Goal: Task Accomplishment & Management: Manage account settings

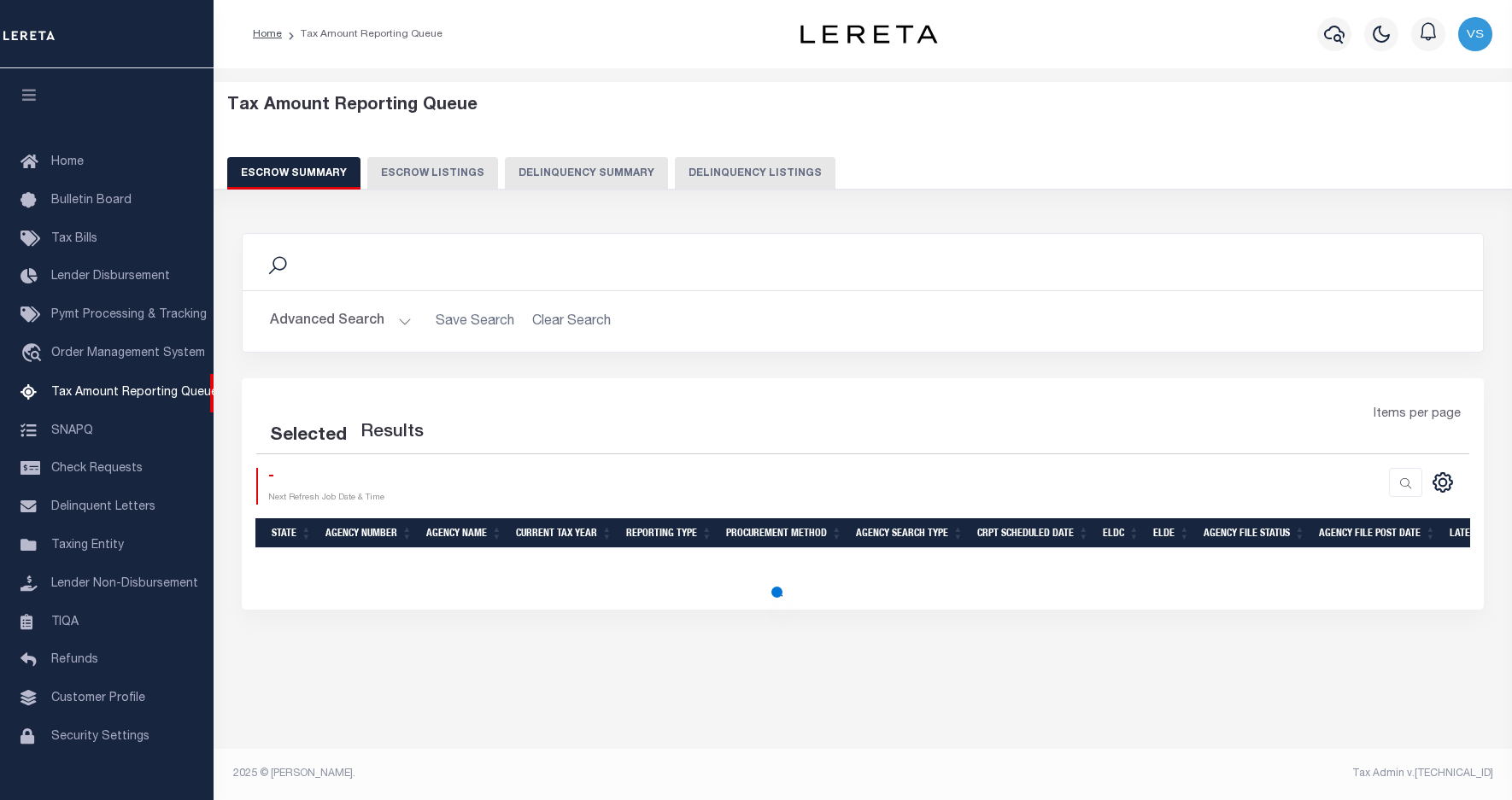
select select "100"
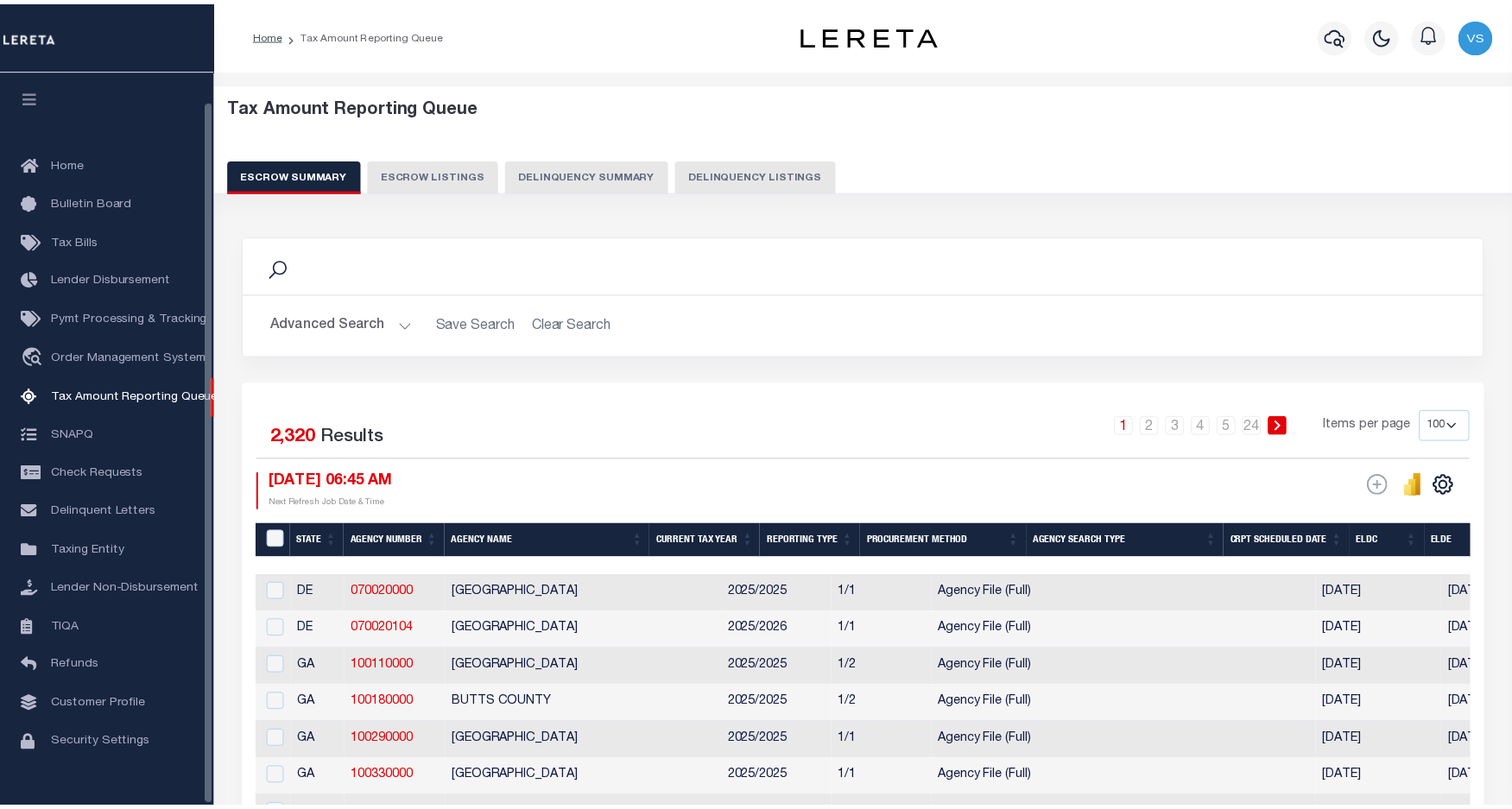
scroll to position [31, 0]
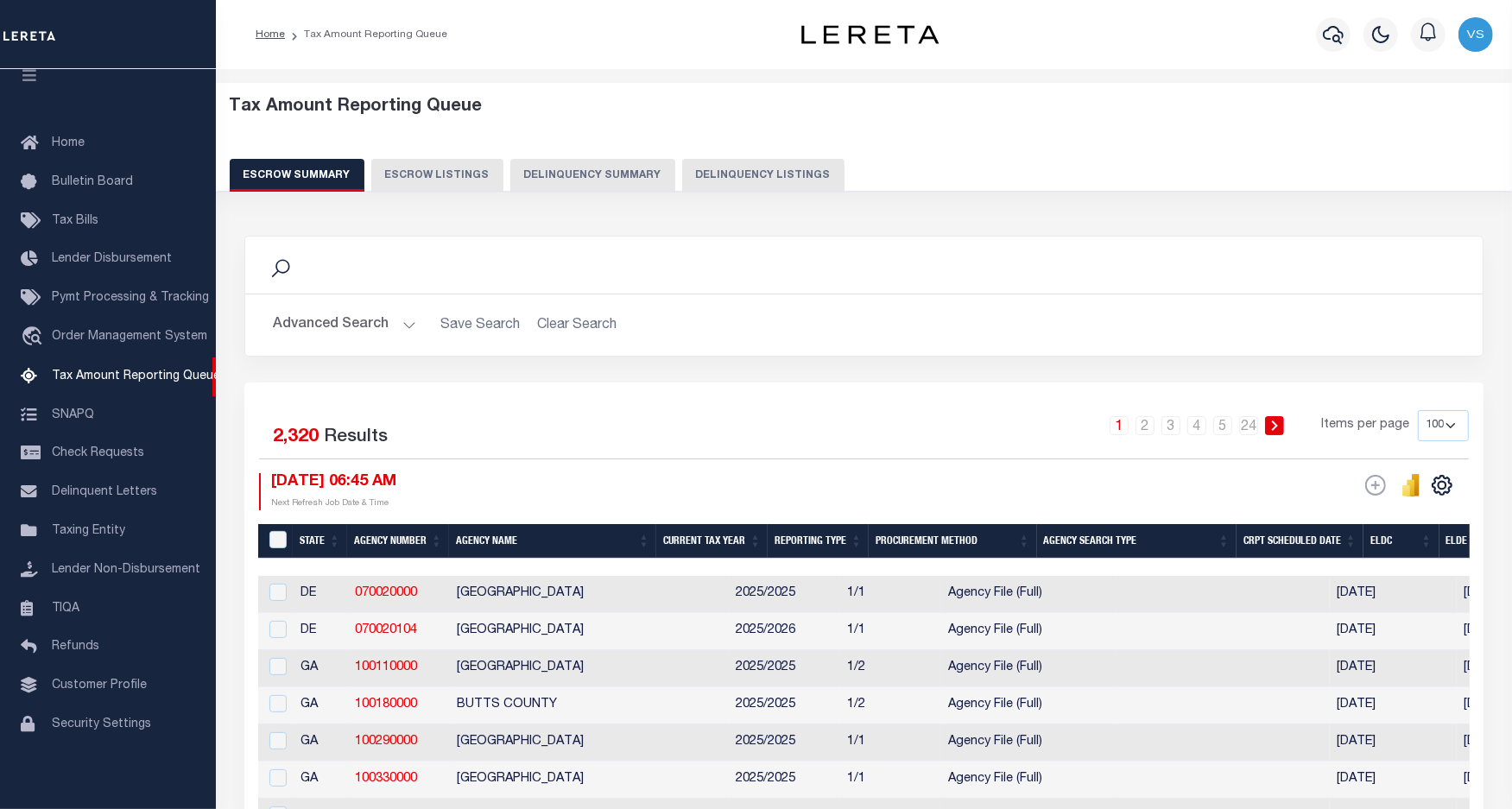
click at [746, 170] on button "Delinquency Listings" at bounding box center [764, 175] width 163 height 33
select select "CO"
select select "100"
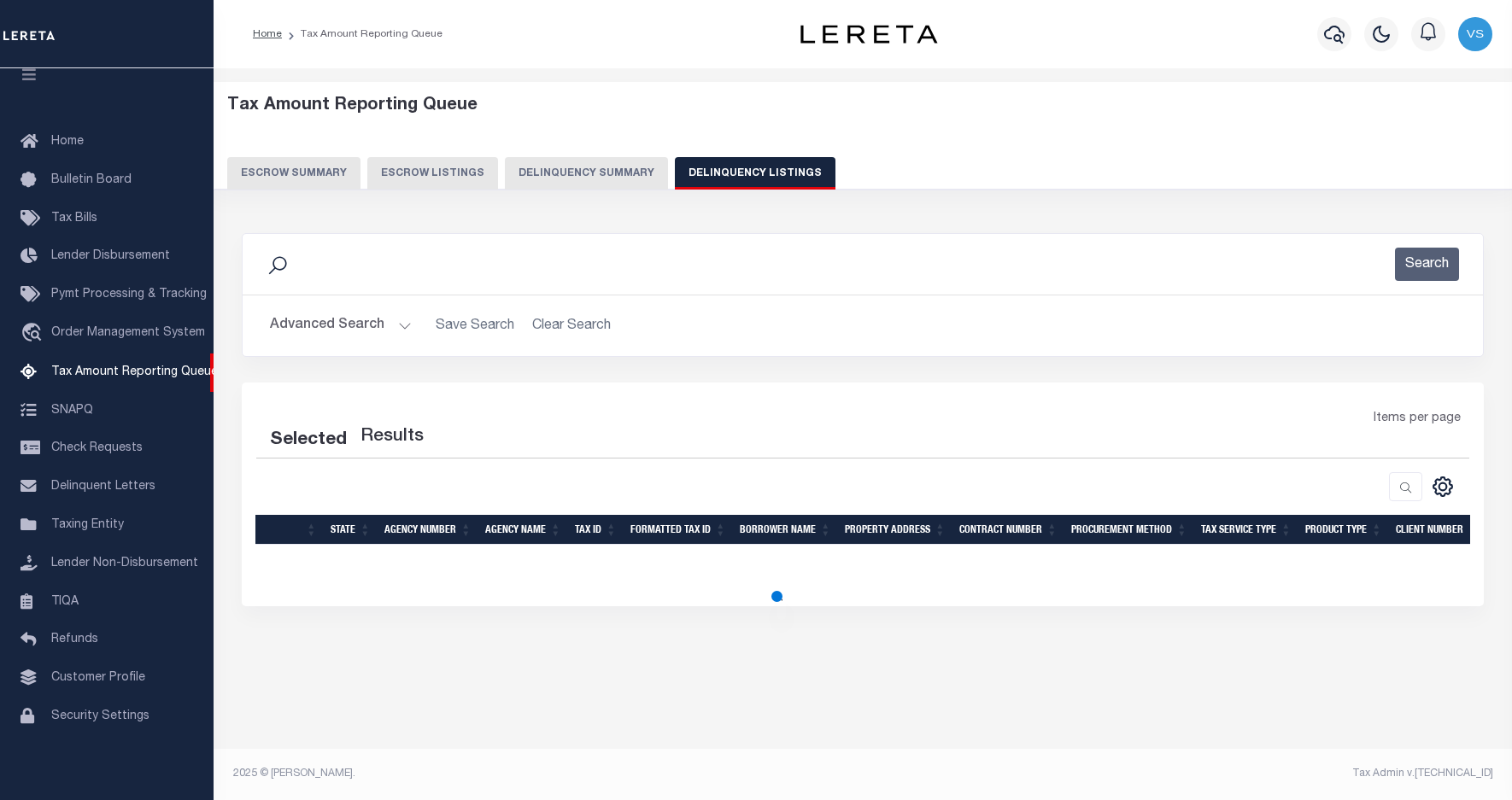
select select "100"
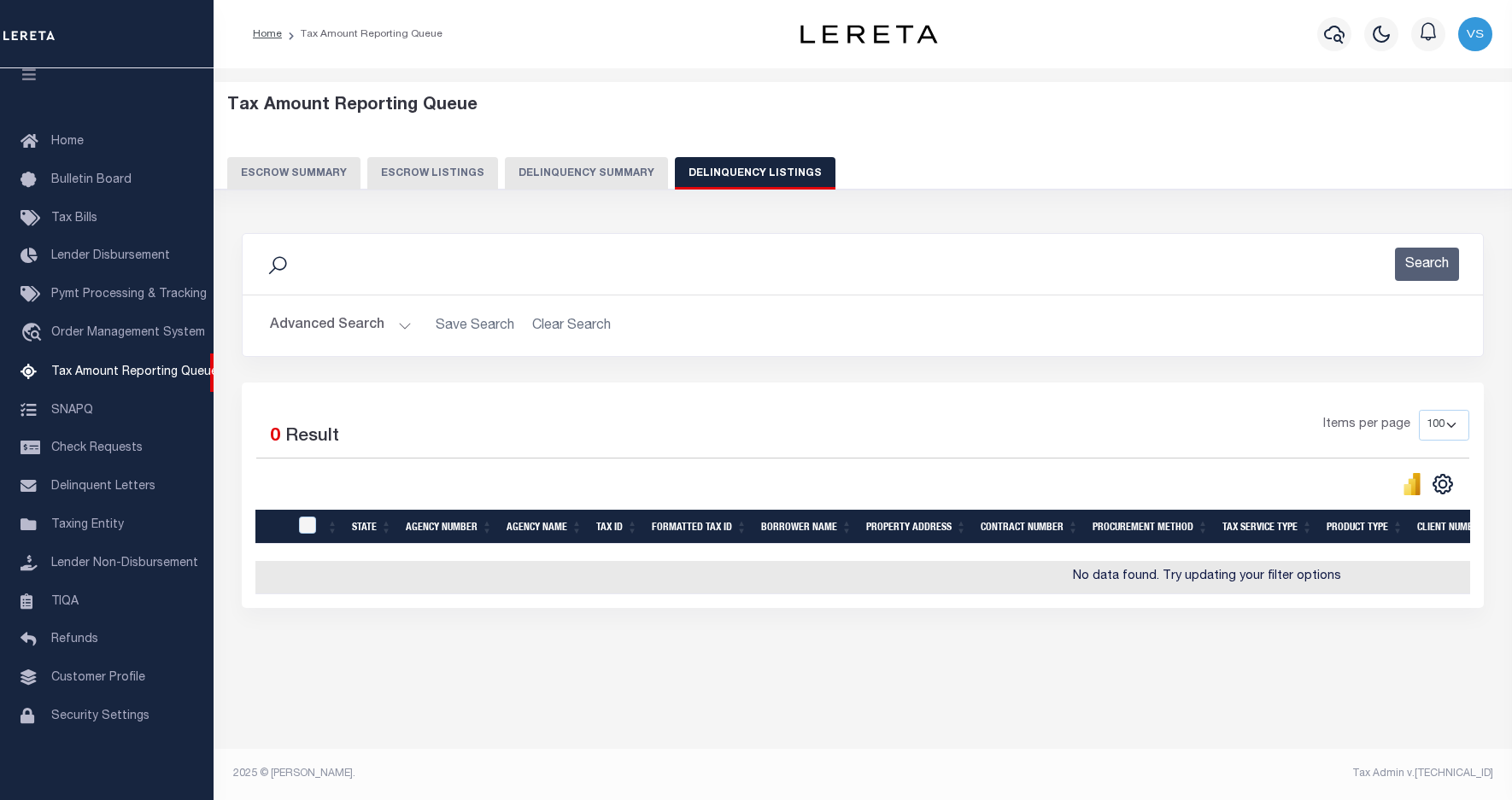
click at [331, 321] on button "Advanced Search" at bounding box center [340, 325] width 142 height 33
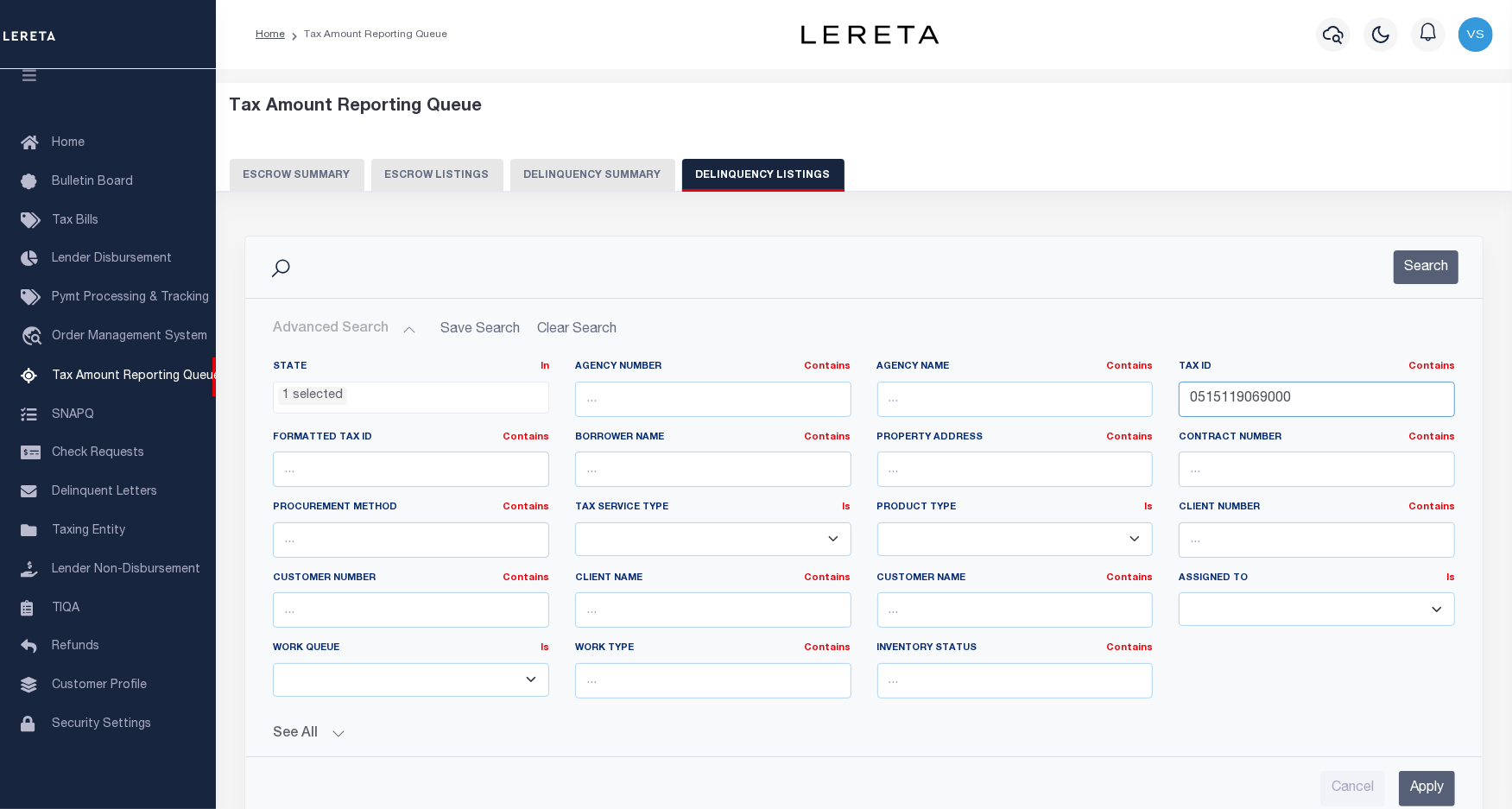
click at [1233, 402] on input "0515119069000" at bounding box center [1317, 398] width 277 height 35
paste input "R0406028"
click at [1415, 786] on input "Apply" at bounding box center [1426, 788] width 56 height 35
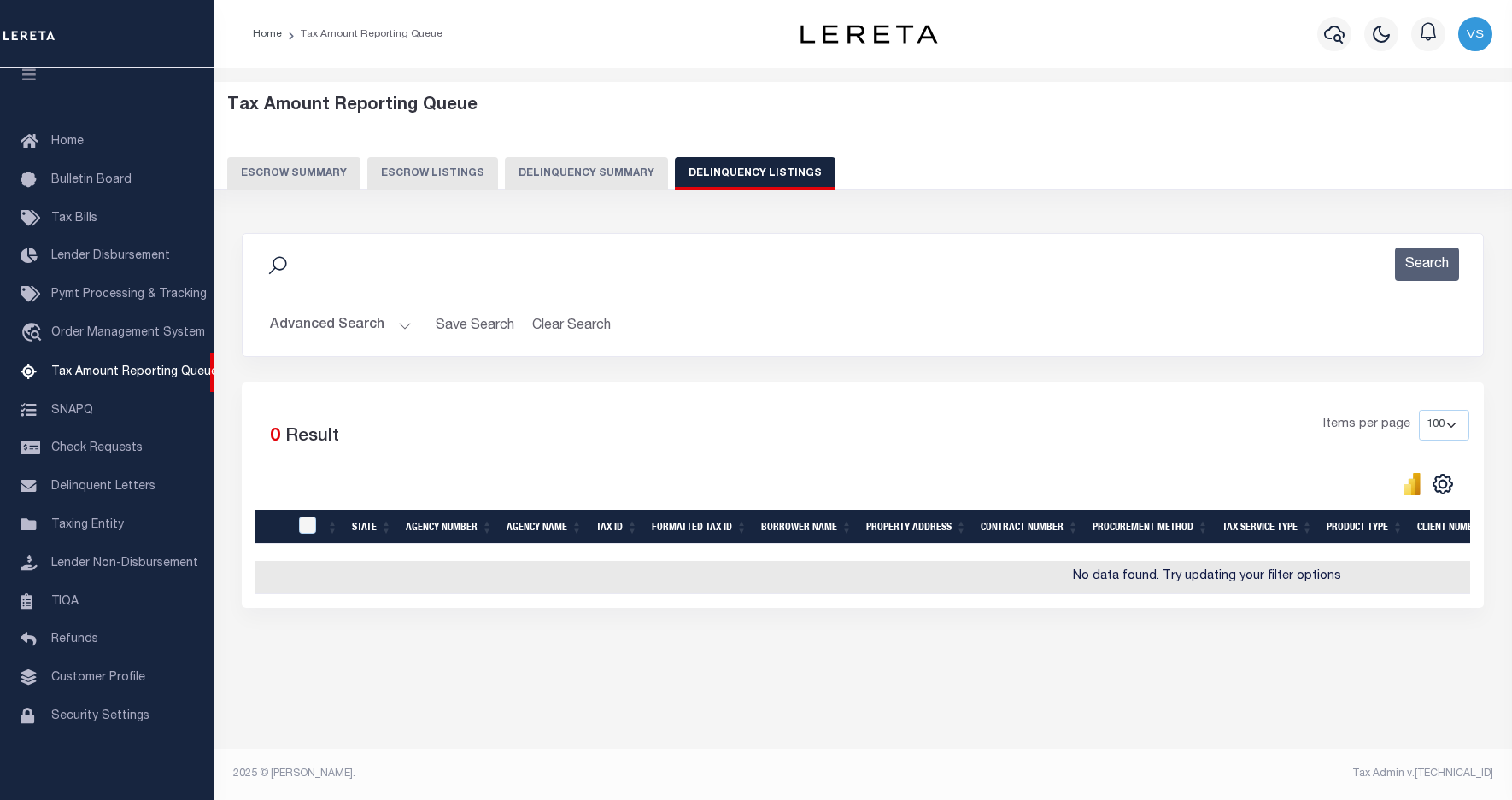
click at [335, 325] on button "Advanced Search" at bounding box center [340, 325] width 142 height 33
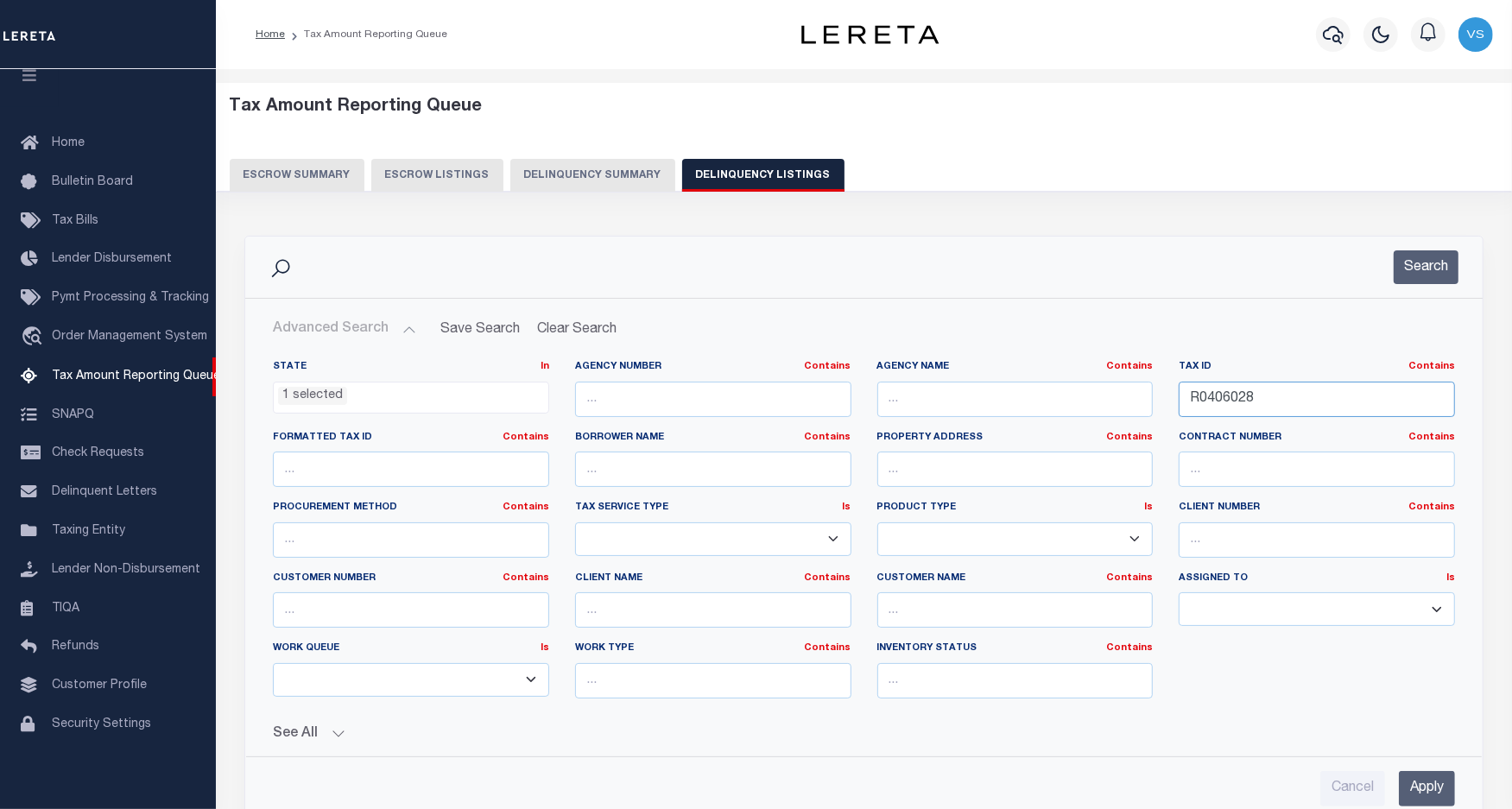
click at [1281, 404] on input "R0406028" at bounding box center [1317, 398] width 277 height 35
drag, startPoint x: 1414, startPoint y: 788, endPoint x: 1512, endPoint y: 514, distance: 291.0
click at [1417, 787] on input "Apply" at bounding box center [1426, 788] width 56 height 35
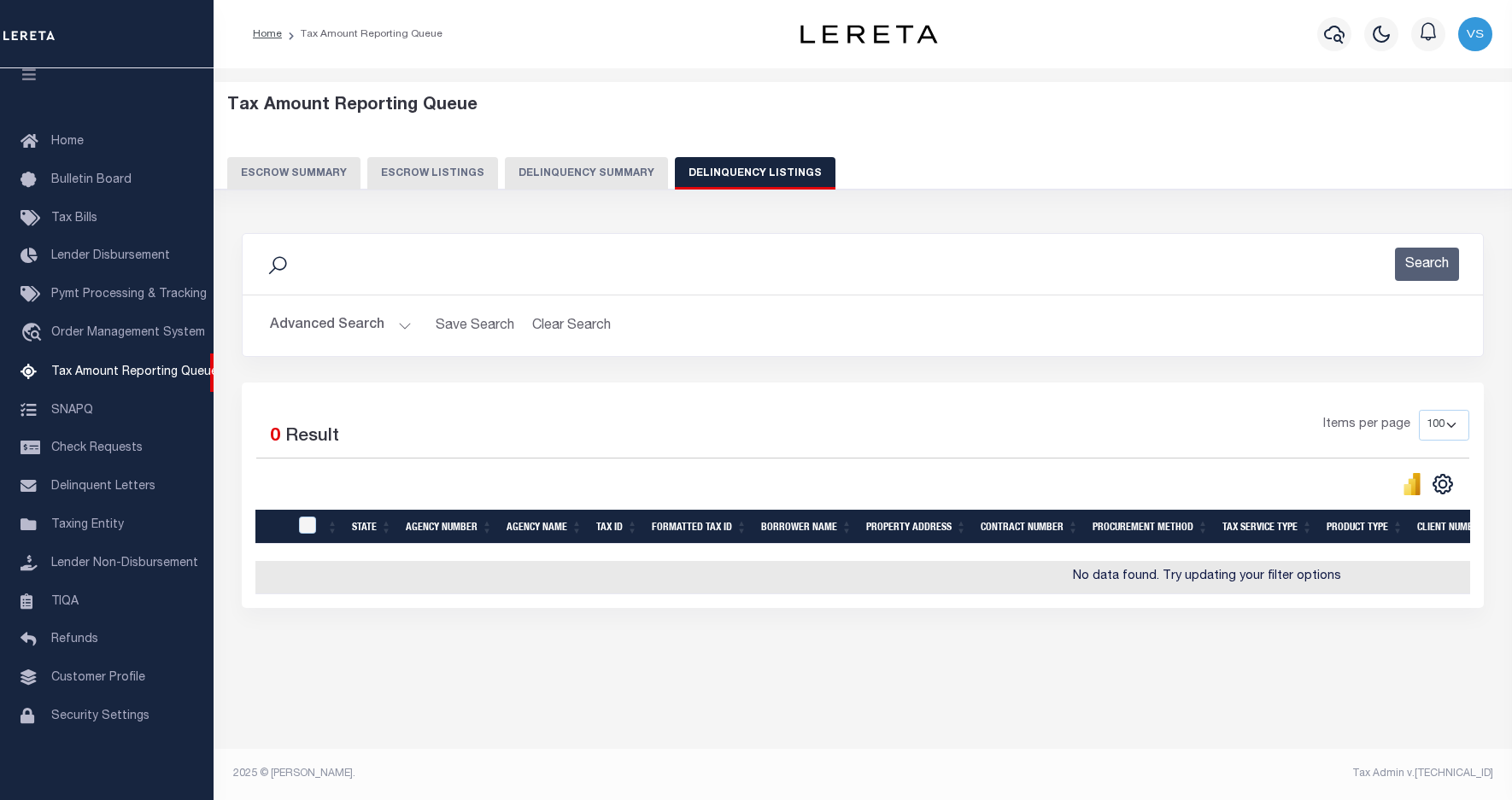
click at [312, 325] on button "Advanced Search" at bounding box center [340, 325] width 142 height 33
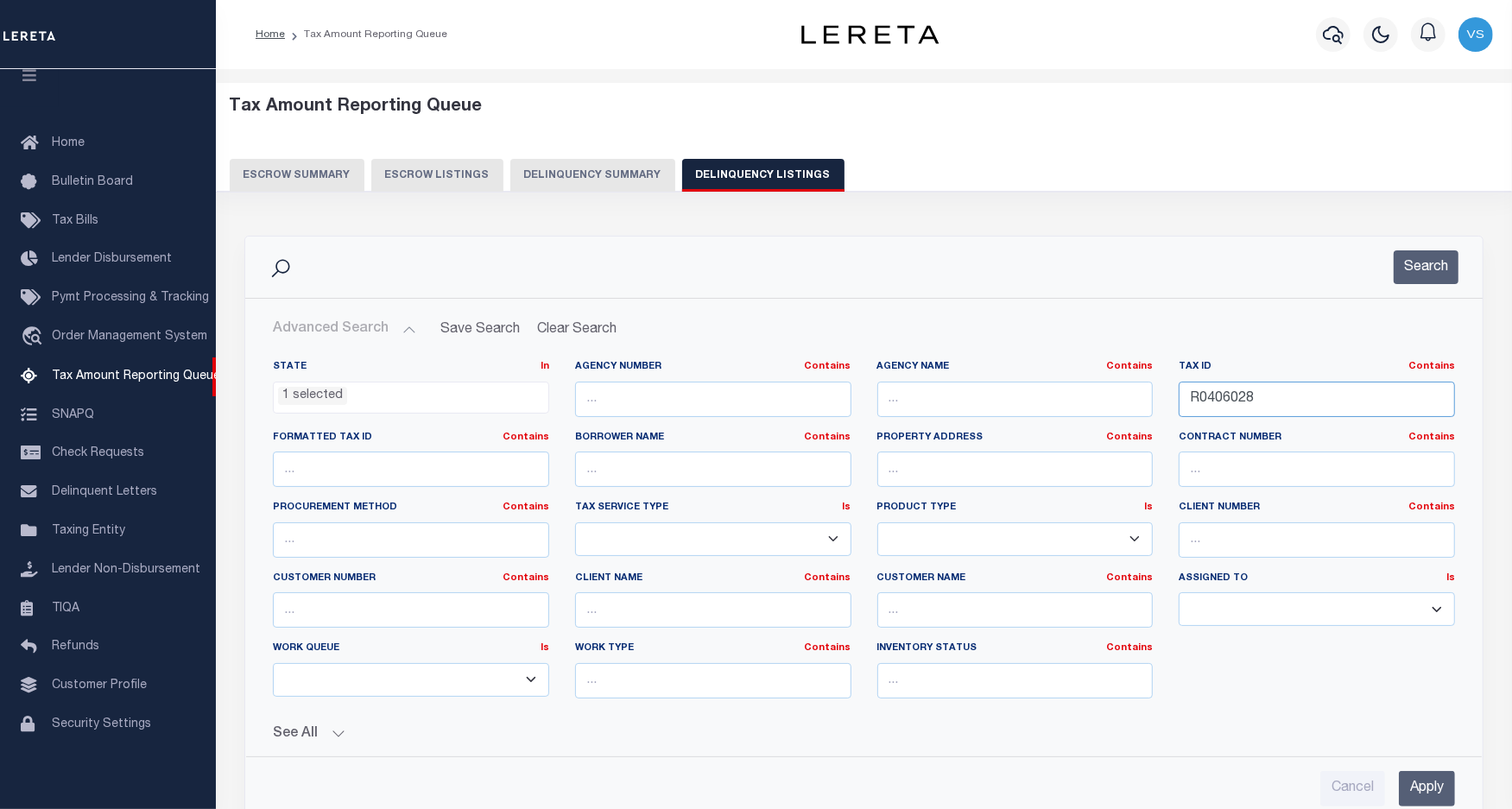
click at [1229, 391] on input "R0406028" at bounding box center [1317, 398] width 277 height 35
paste input "356504"
drag, startPoint x: 1417, startPoint y: 786, endPoint x: 1435, endPoint y: 747, distance: 43.0
click at [1422, 784] on input "Apply" at bounding box center [1426, 788] width 56 height 35
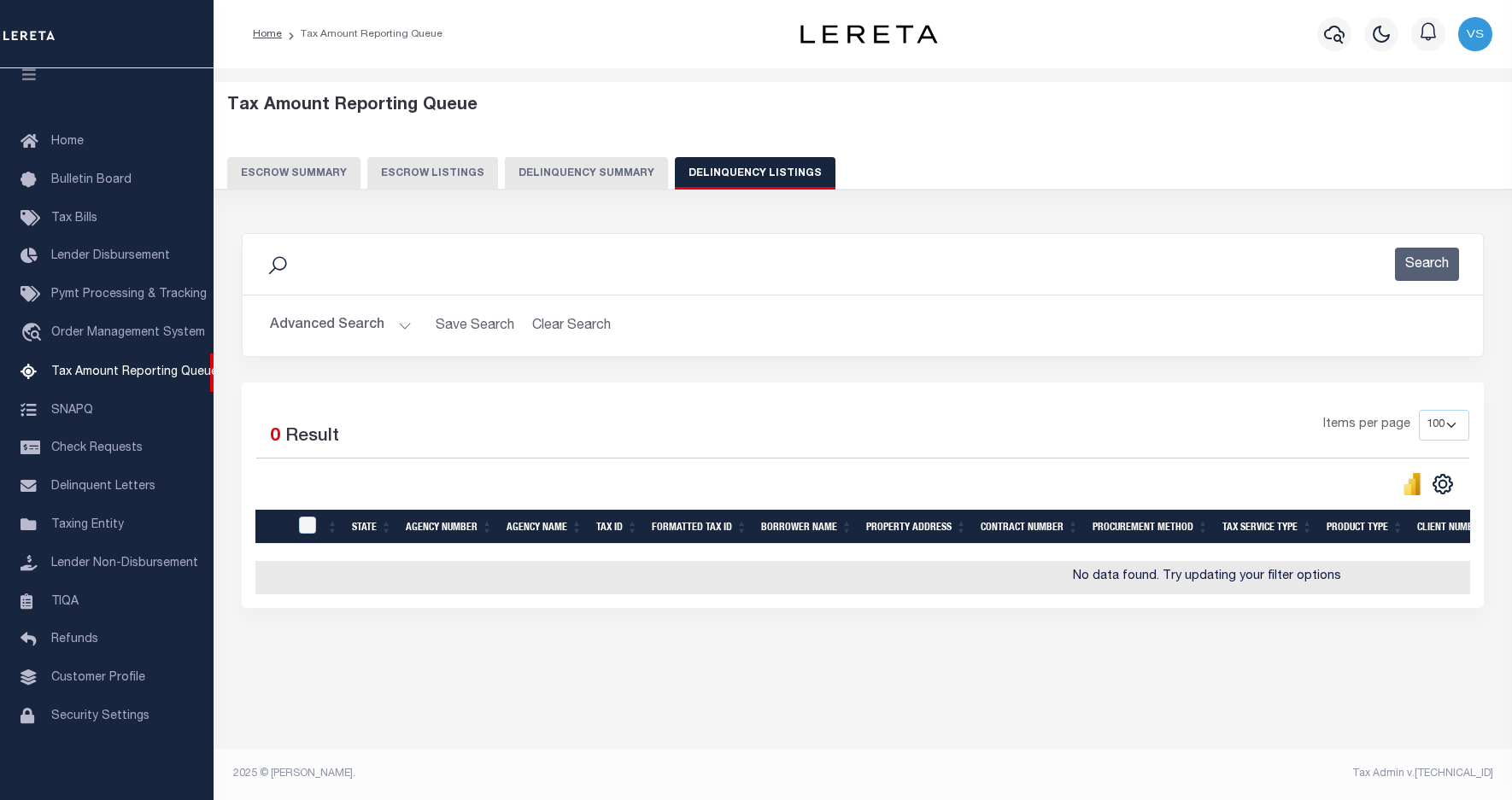
click at [291, 329] on button "Advanced Search" at bounding box center [340, 325] width 142 height 33
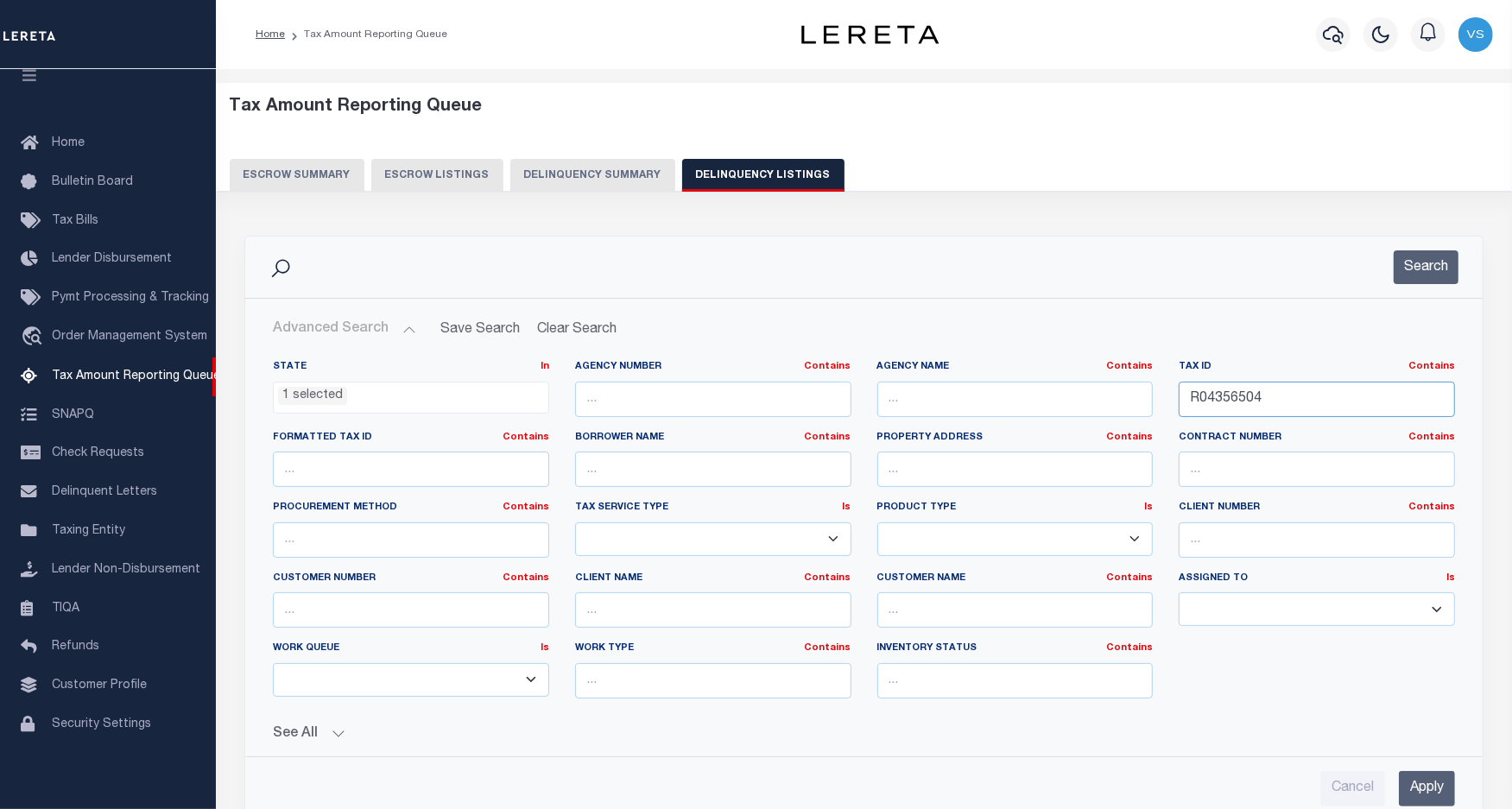
click at [1236, 401] on input "R04356504" at bounding box center [1317, 398] width 277 height 35
click at [1235, 401] on input "R04356504" at bounding box center [1317, 398] width 277 height 35
click at [1425, 797] on input "Apply" at bounding box center [1426, 788] width 56 height 35
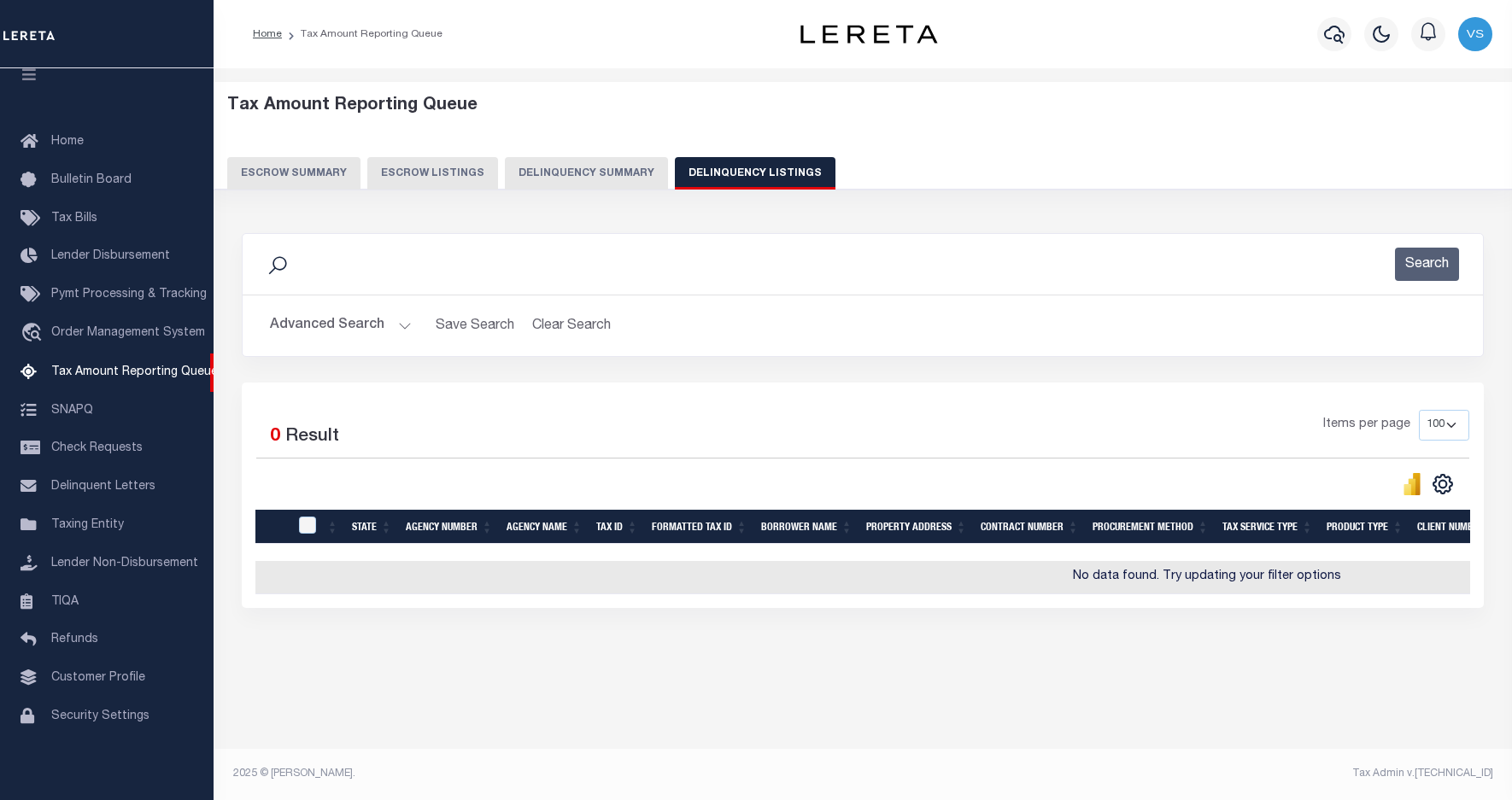
click at [343, 316] on button "Advanced Search" at bounding box center [340, 325] width 142 height 33
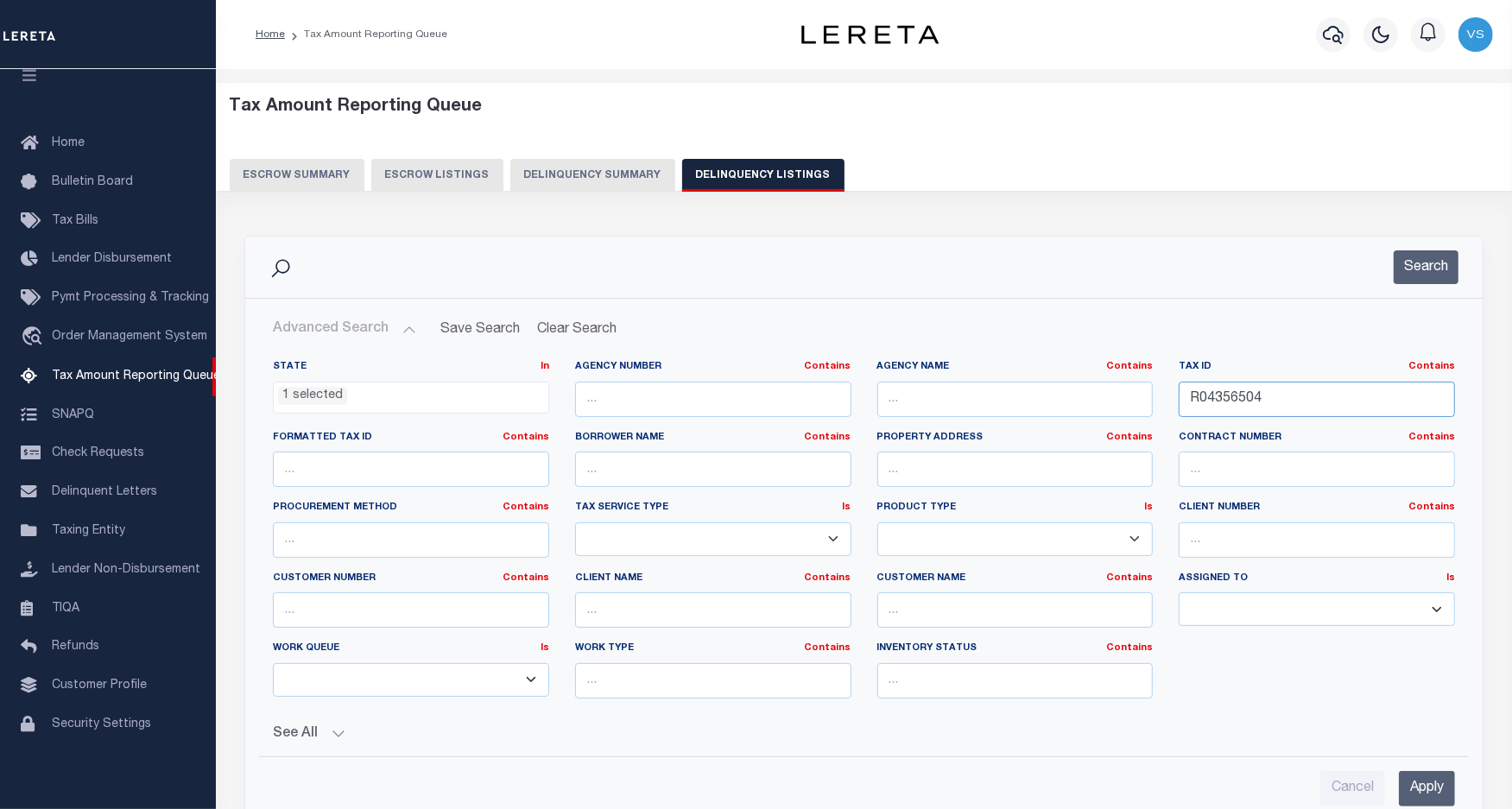
click at [1274, 397] on input "R04356504" at bounding box center [1317, 398] width 277 height 35
click at [1272, 397] on input "R04356504" at bounding box center [1317, 398] width 277 height 35
paste input "60332"
type input "R0460332"
click at [1407, 796] on input "Apply" at bounding box center [1426, 788] width 56 height 35
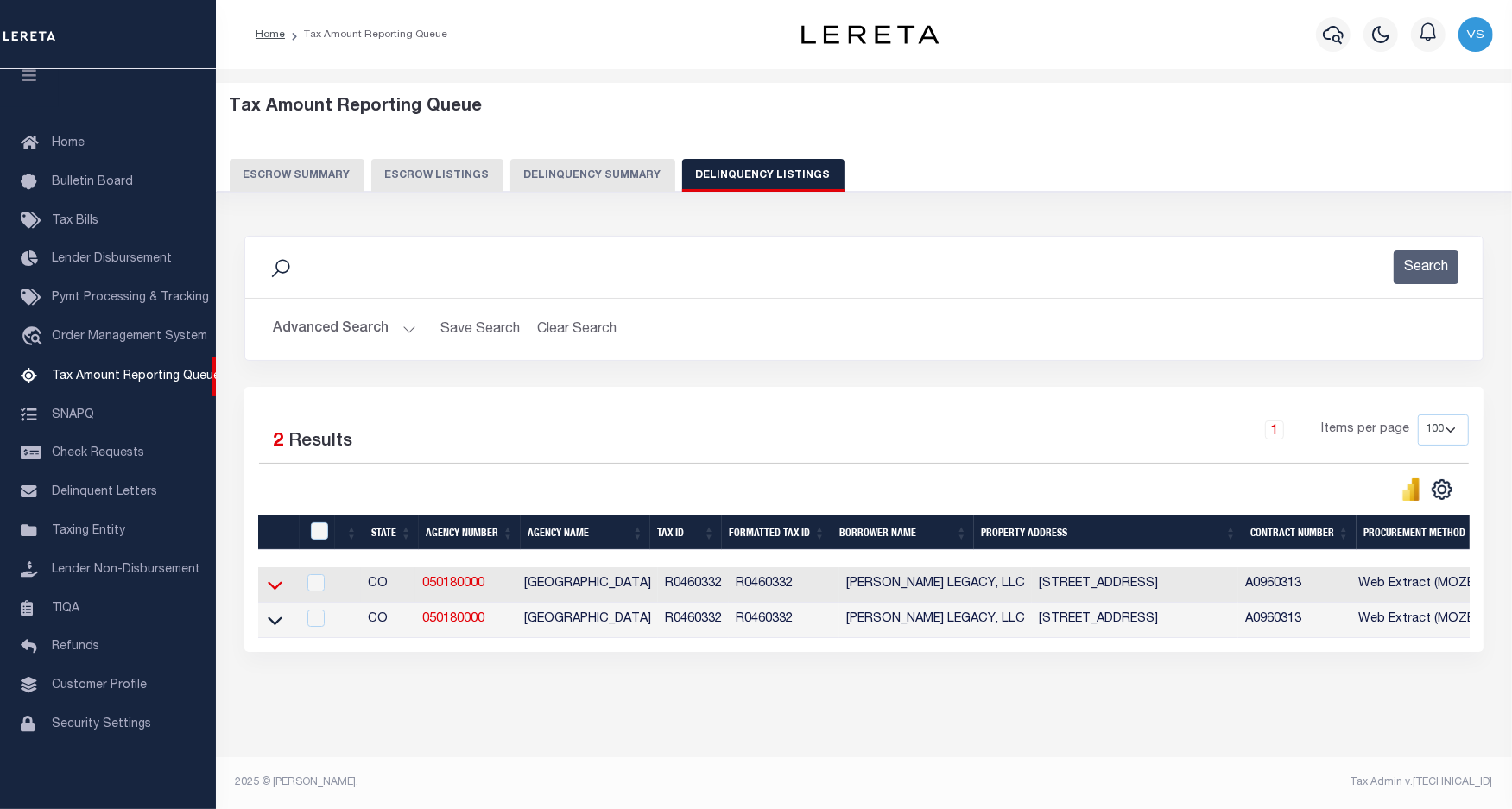
click at [273, 588] on icon at bounding box center [275, 585] width 14 height 18
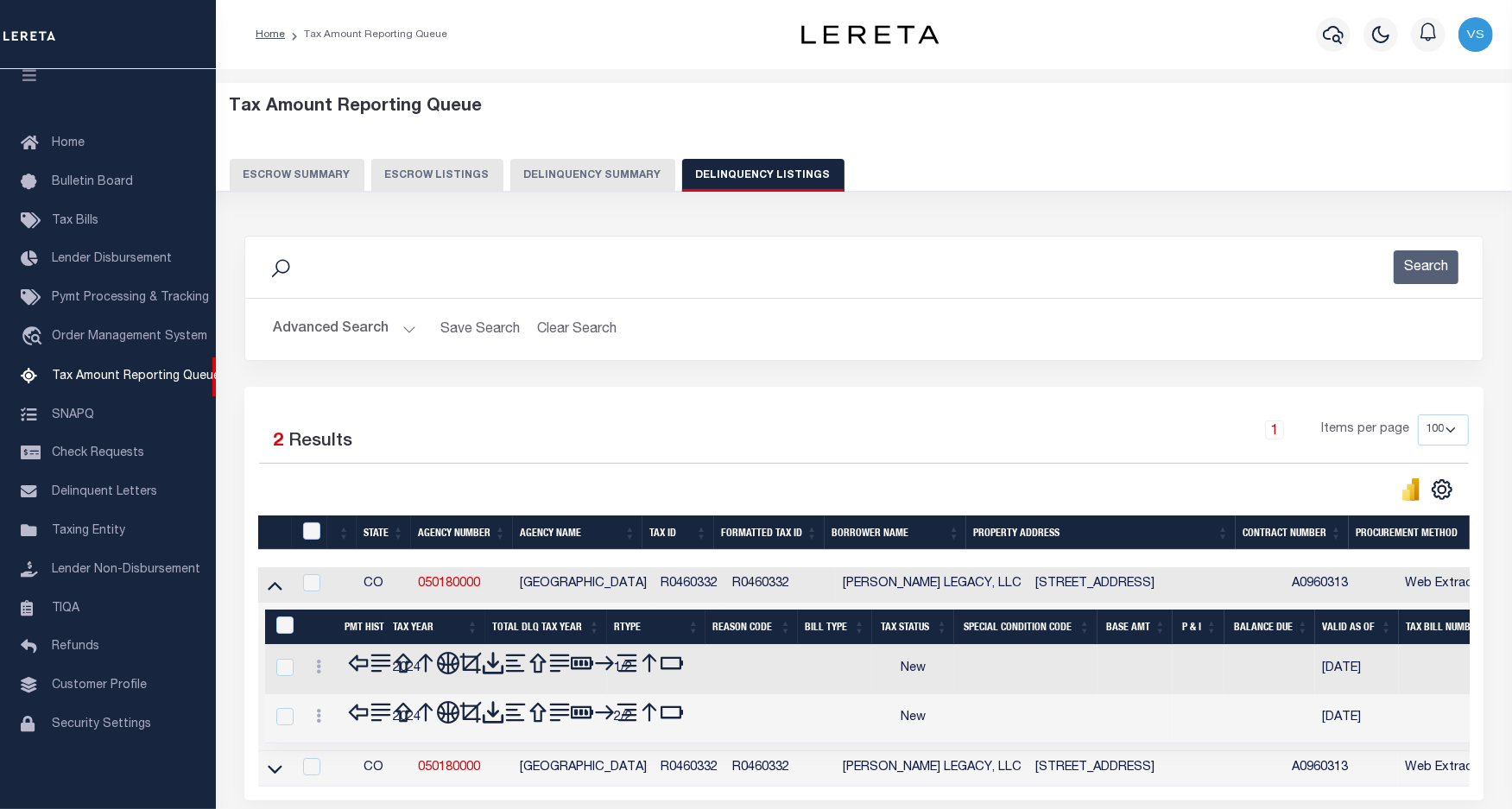
scroll to position [14, 0]
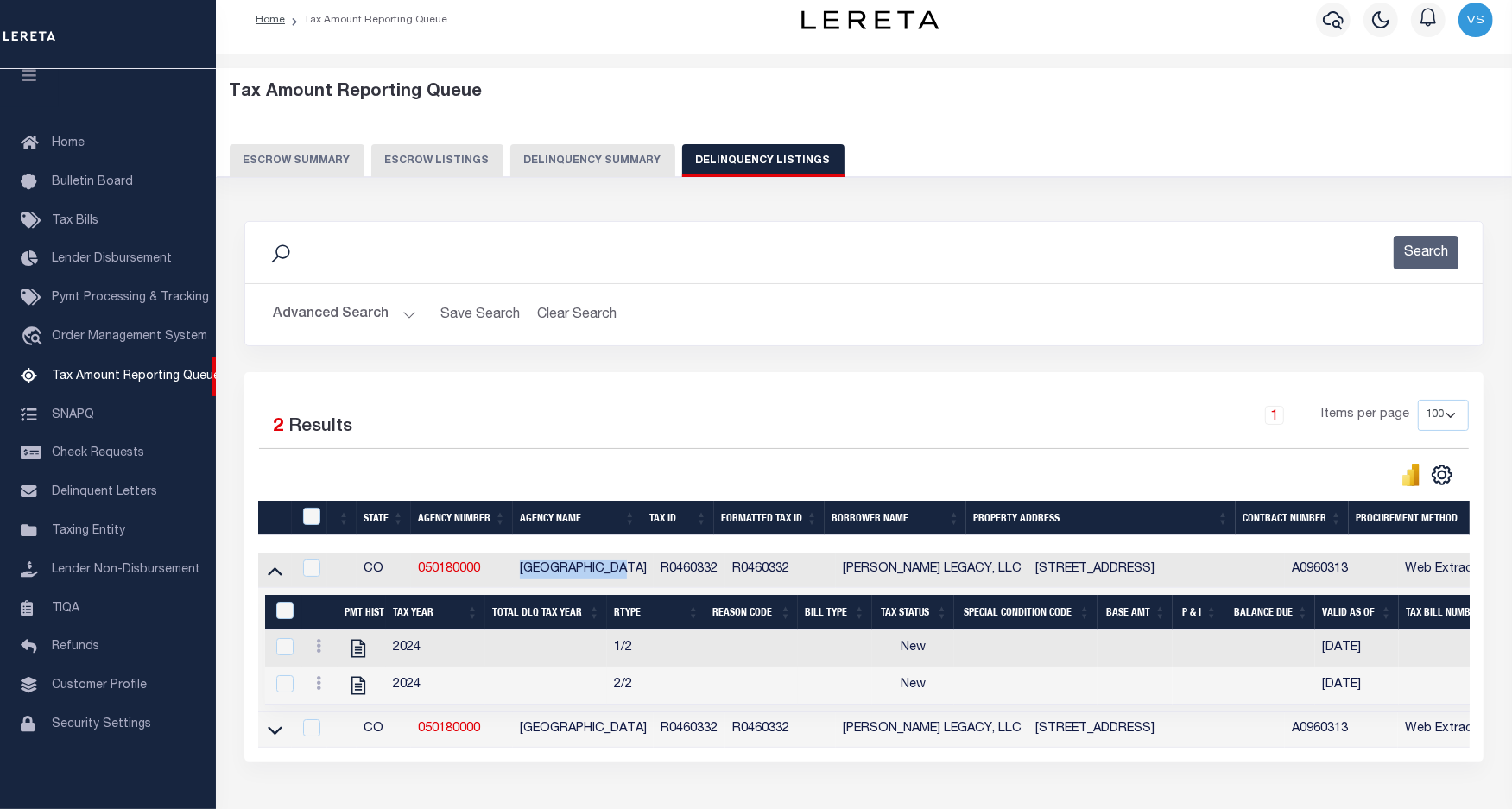
drag, startPoint x: 645, startPoint y: 575, endPoint x: 528, endPoint y: 575, distance: 117.0
click at [528, 575] on td "[GEOGRAPHIC_DATA]" at bounding box center [584, 569] width 141 height 35
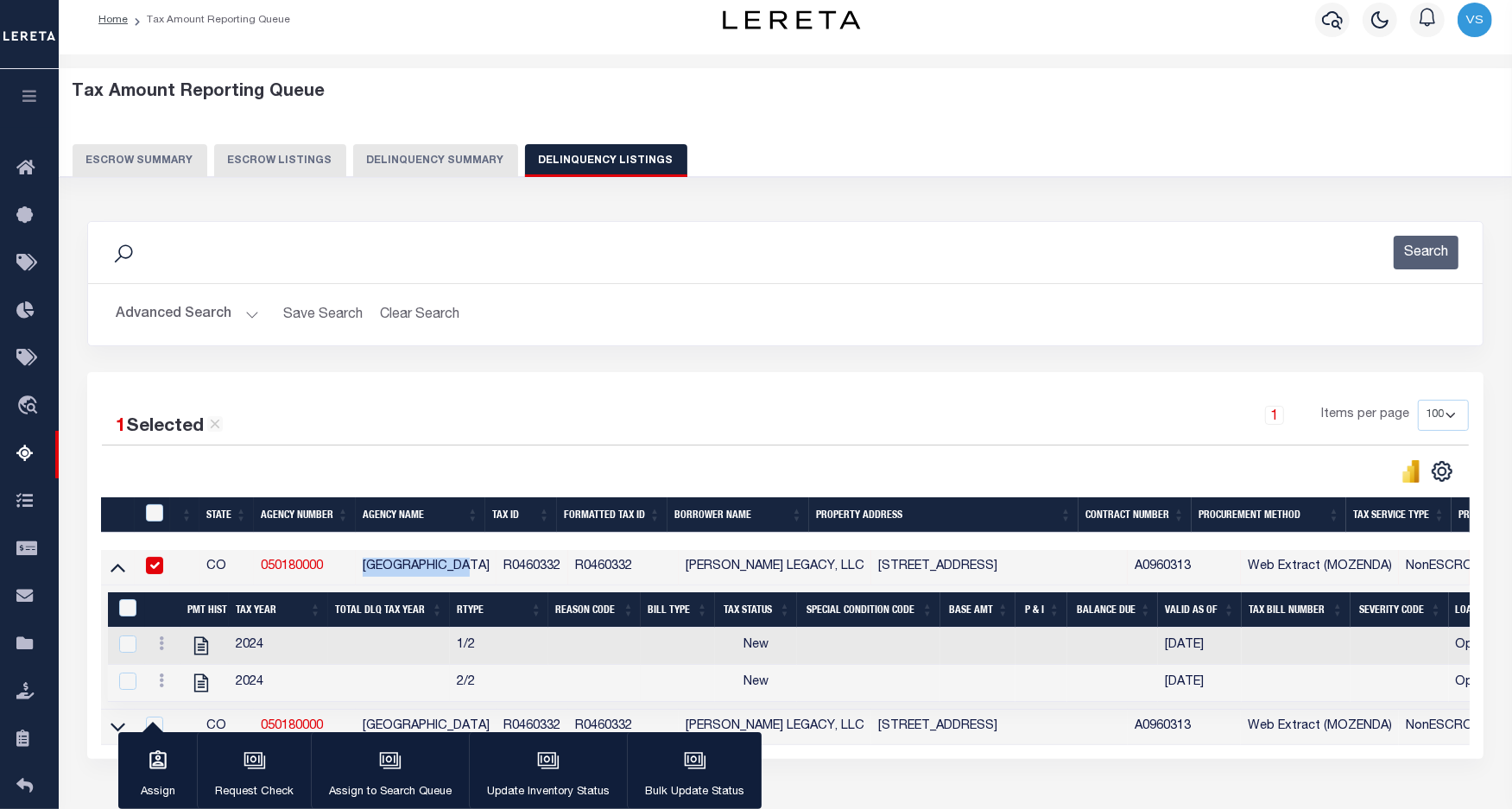
copy td "[GEOGRAPHIC_DATA]"
click at [607, 570] on td "R0460332" at bounding box center [624, 568] width 110 height 35
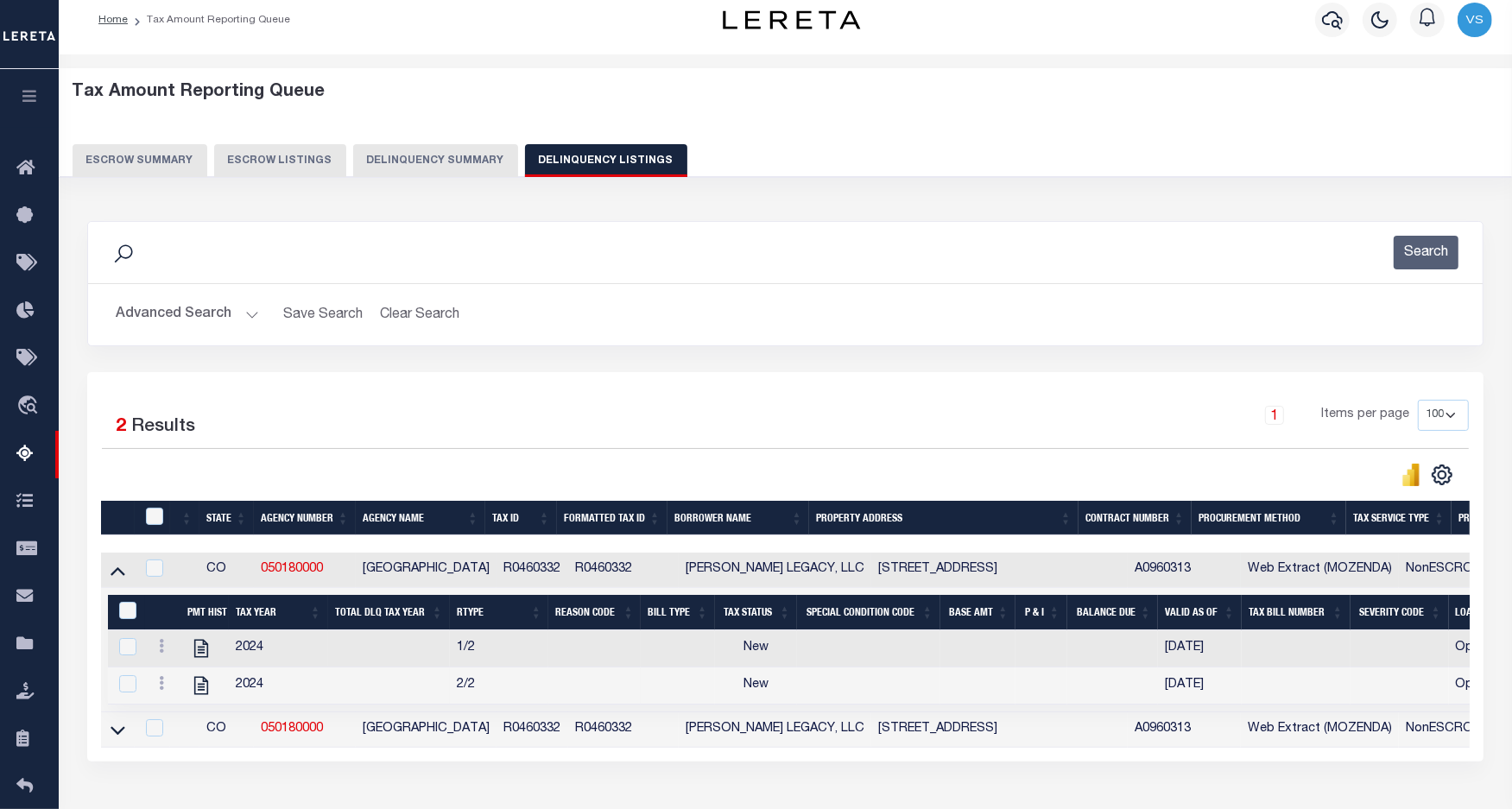
click at [607, 570] on td "R0460332" at bounding box center [624, 569] width 110 height 35
checkbox input "true"
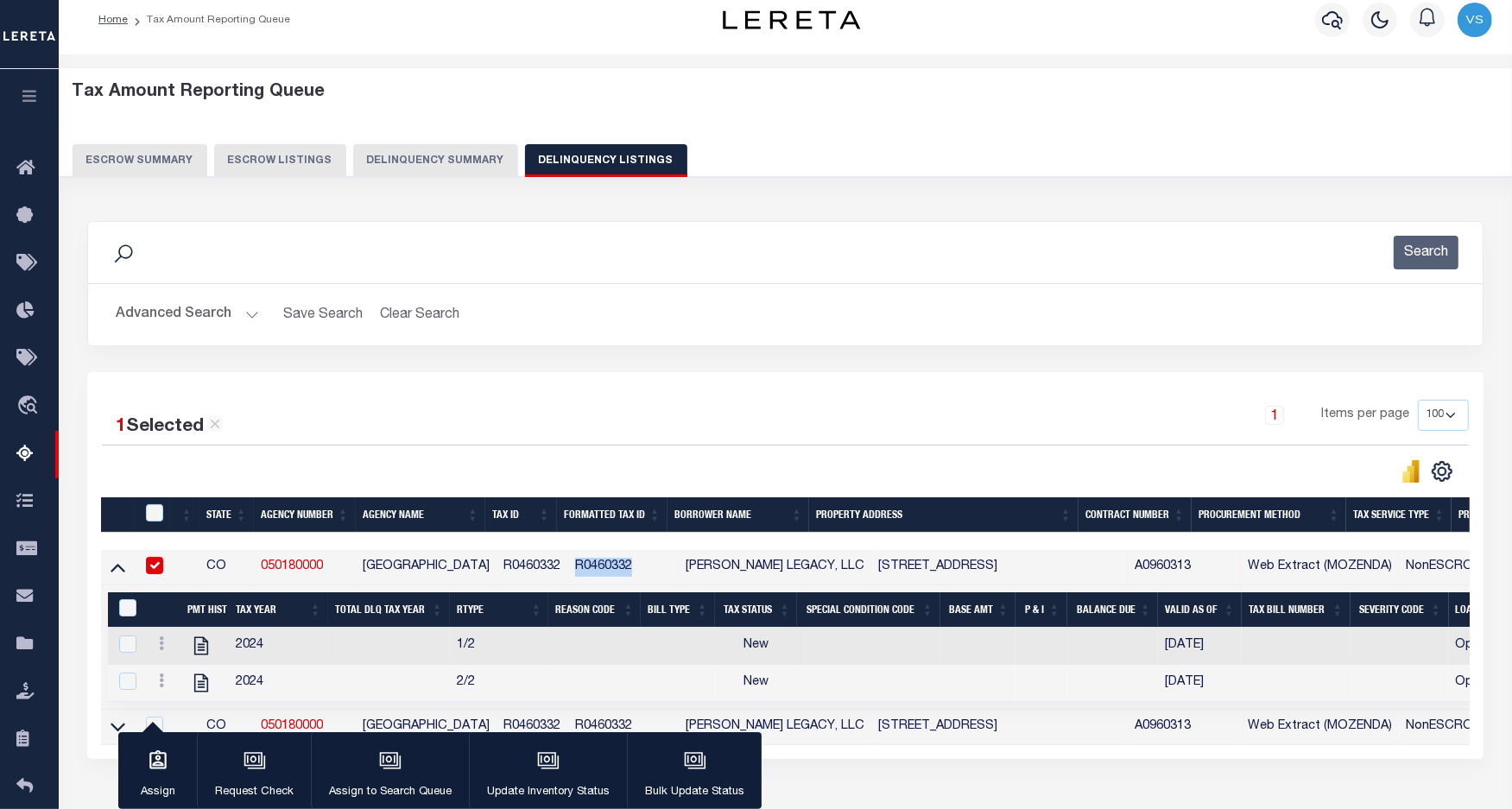
copy td "R0460332"
click at [200, 688] on icon "" at bounding box center [200, 682] width 14 height 18
checkbox input "true"
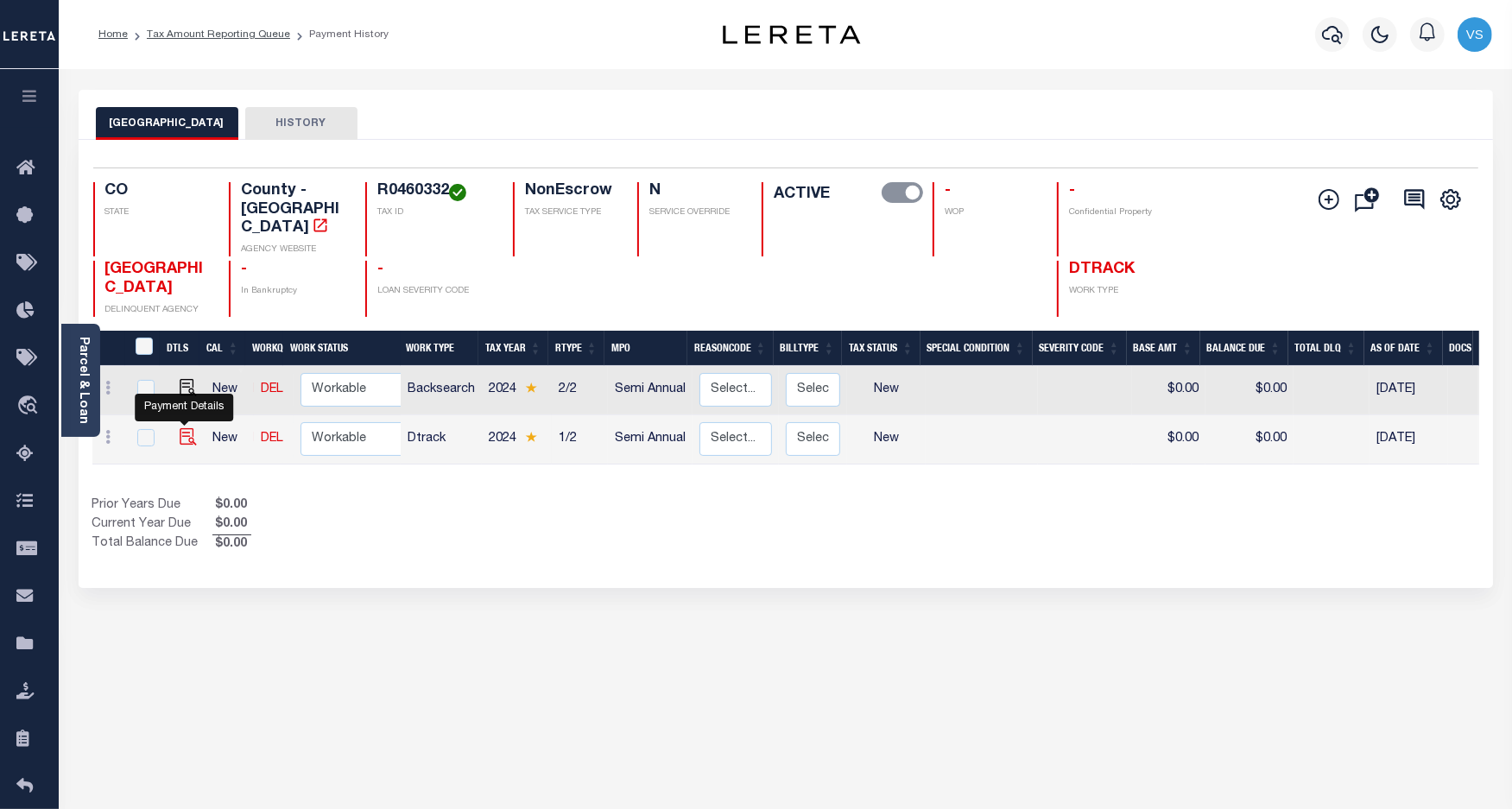
click at [182, 429] on img "" at bounding box center [188, 437] width 17 height 17
checkbox input "true"
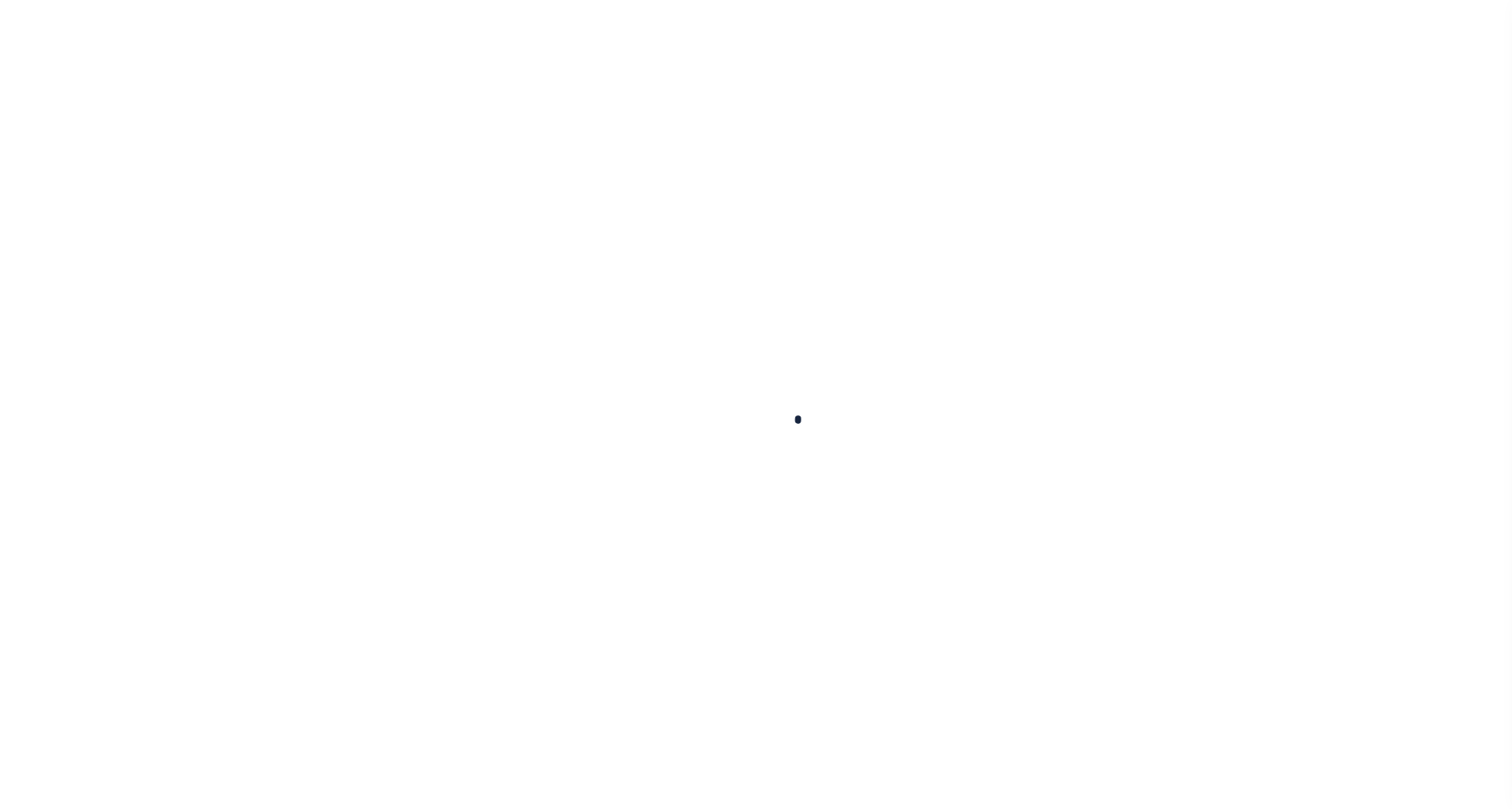
checkbox input "false"
type input "Semi Annual"
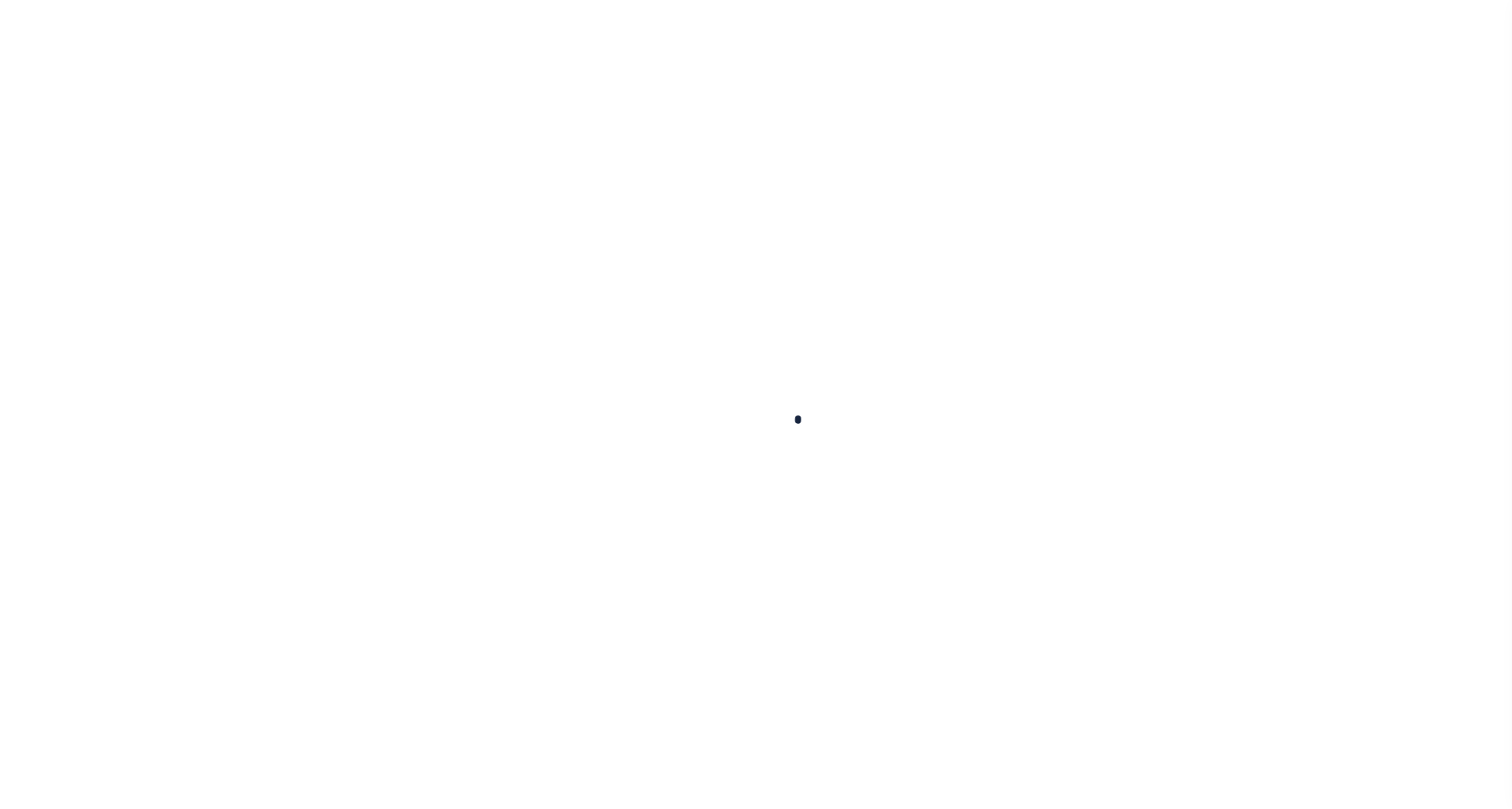
type input "[DATE]"
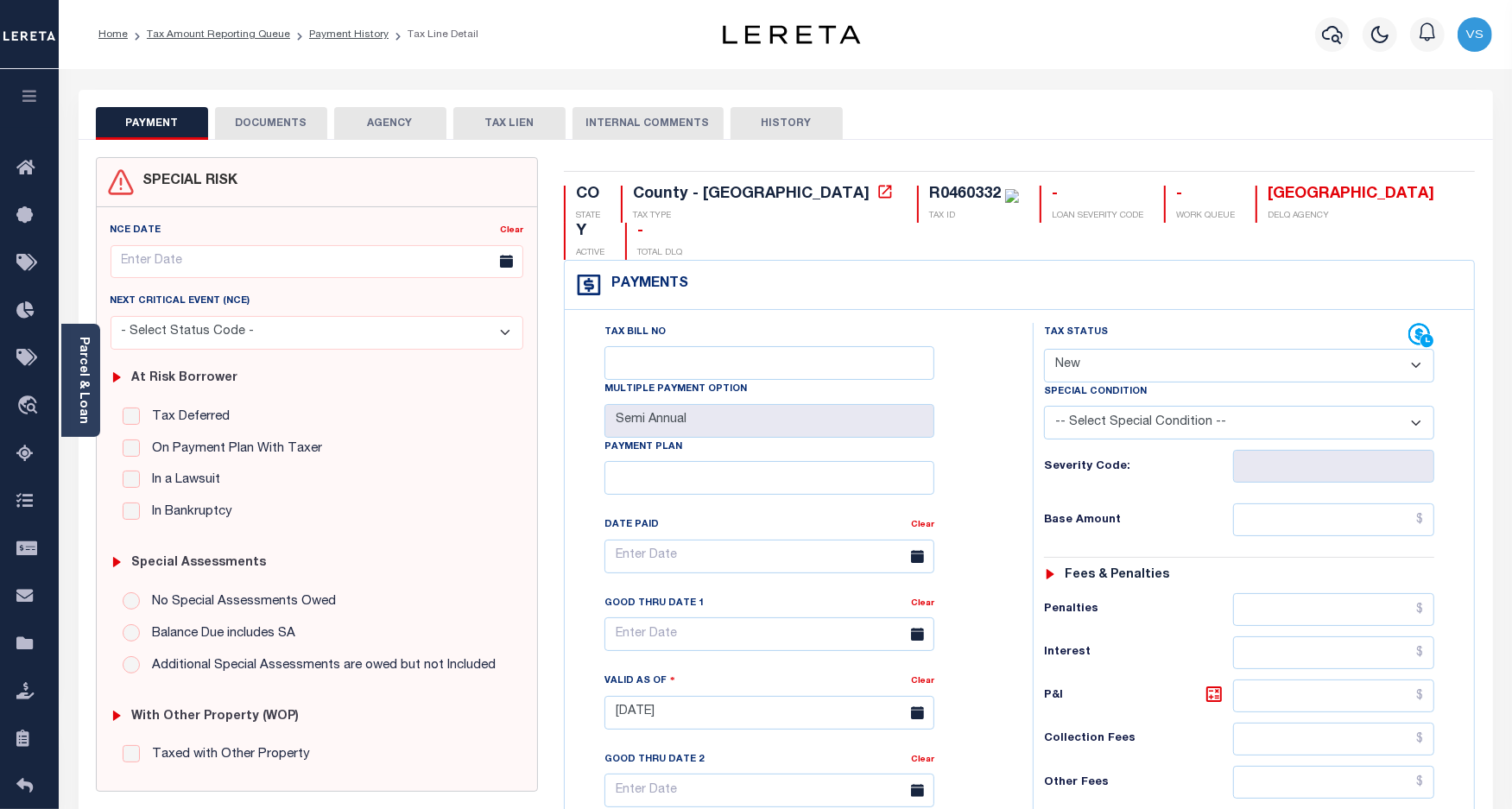
click at [1101, 349] on select "- Select Status Code - Open Due/Unpaid Paid Incomplete No Tax Due Internal Refu…" at bounding box center [1239, 365] width 391 height 33
select select "PYD"
click at [1044, 349] on select "- Select Status Code - Open Due/Unpaid Paid Incomplete No Tax Due Internal Refu…" at bounding box center [1239, 365] width 391 height 33
type input "[DATE]"
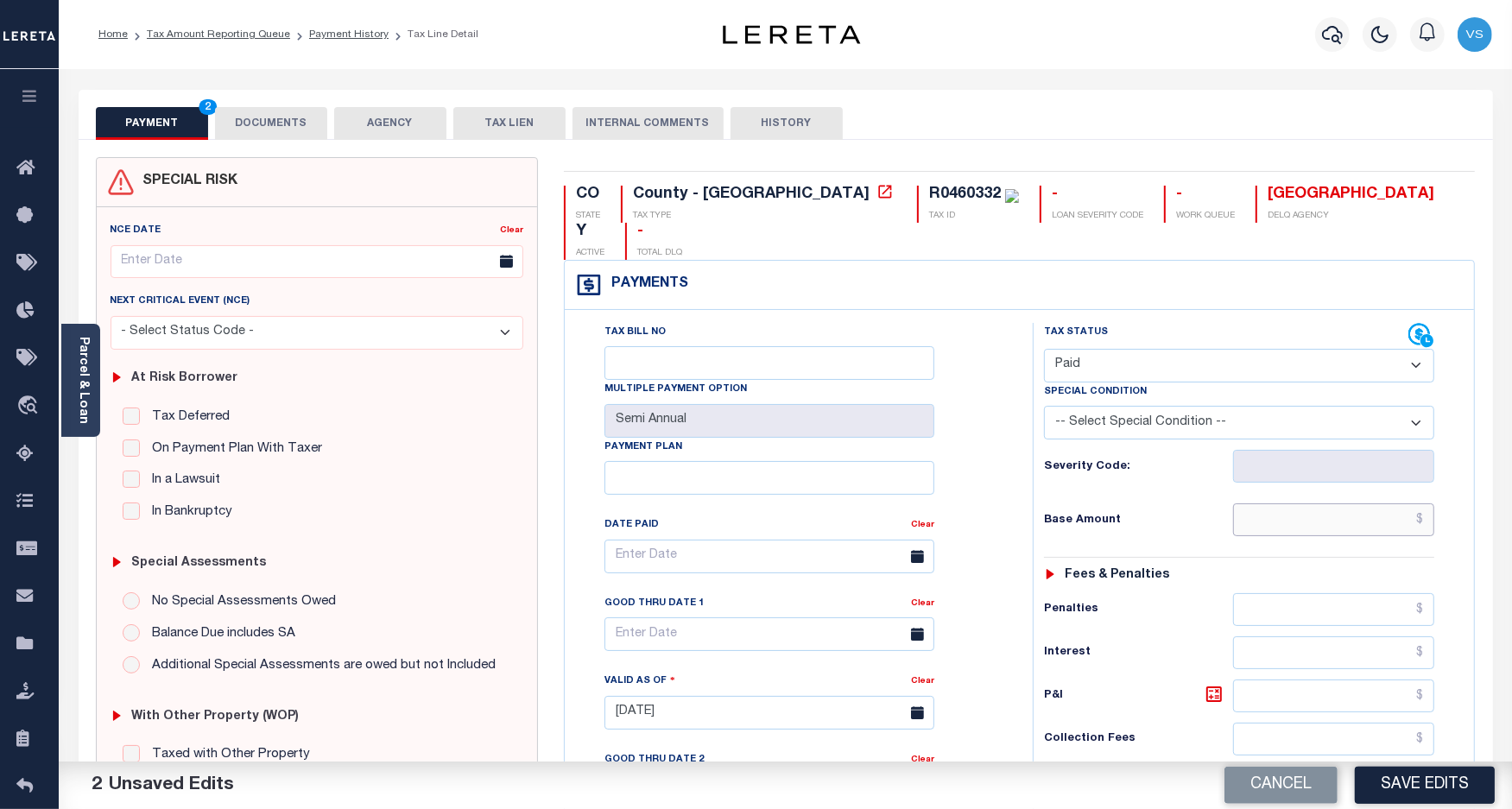
click at [1302, 504] on input "text" at bounding box center [1334, 520] width 202 height 33
paste input "1,484.14"
type input "$1,484.14"
click at [260, 121] on button "DOCUMENTS" at bounding box center [271, 124] width 112 height 33
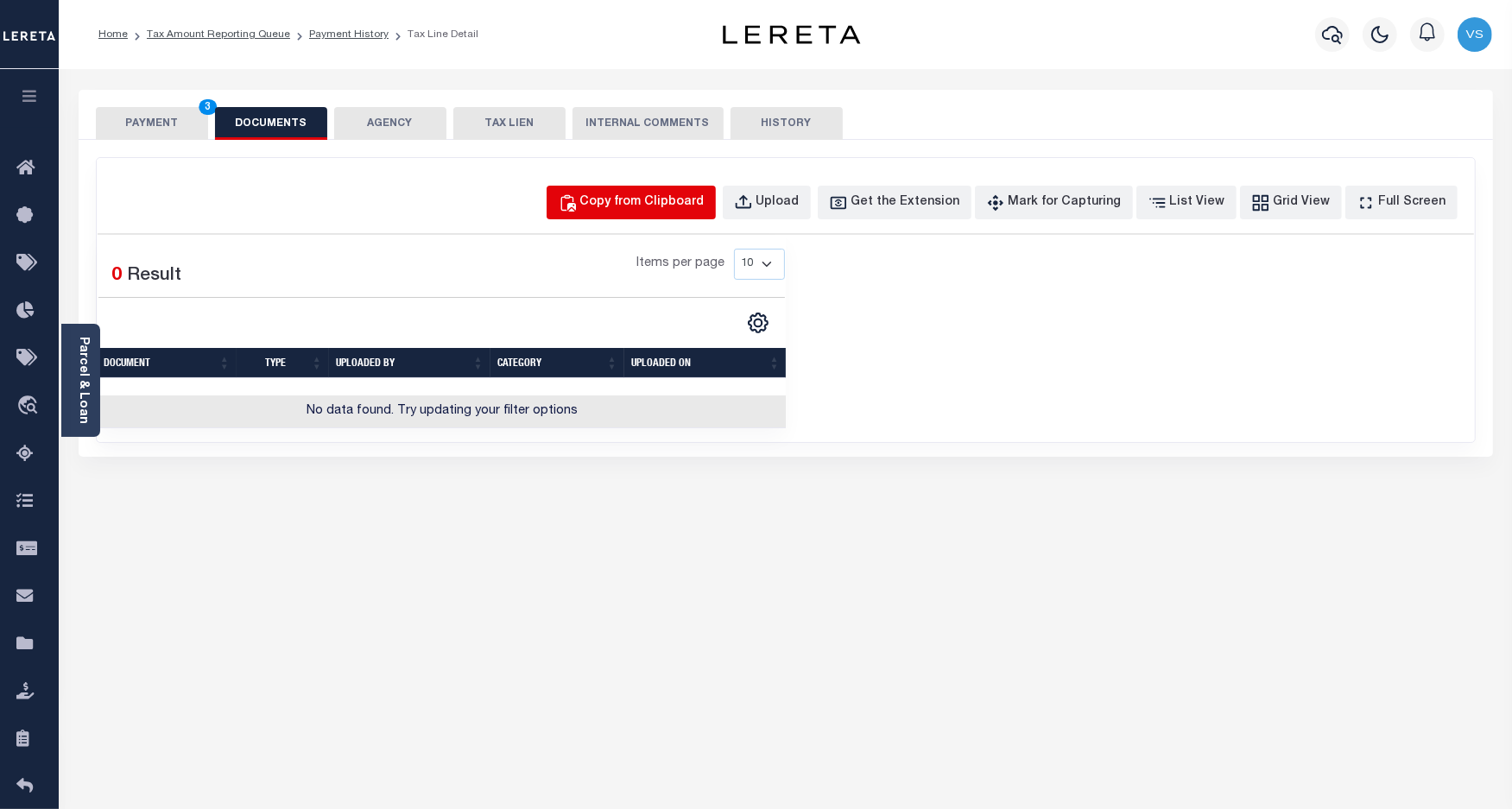
click at [680, 207] on div "Copy from Clipboard" at bounding box center [642, 202] width 125 height 19
select select "POP"
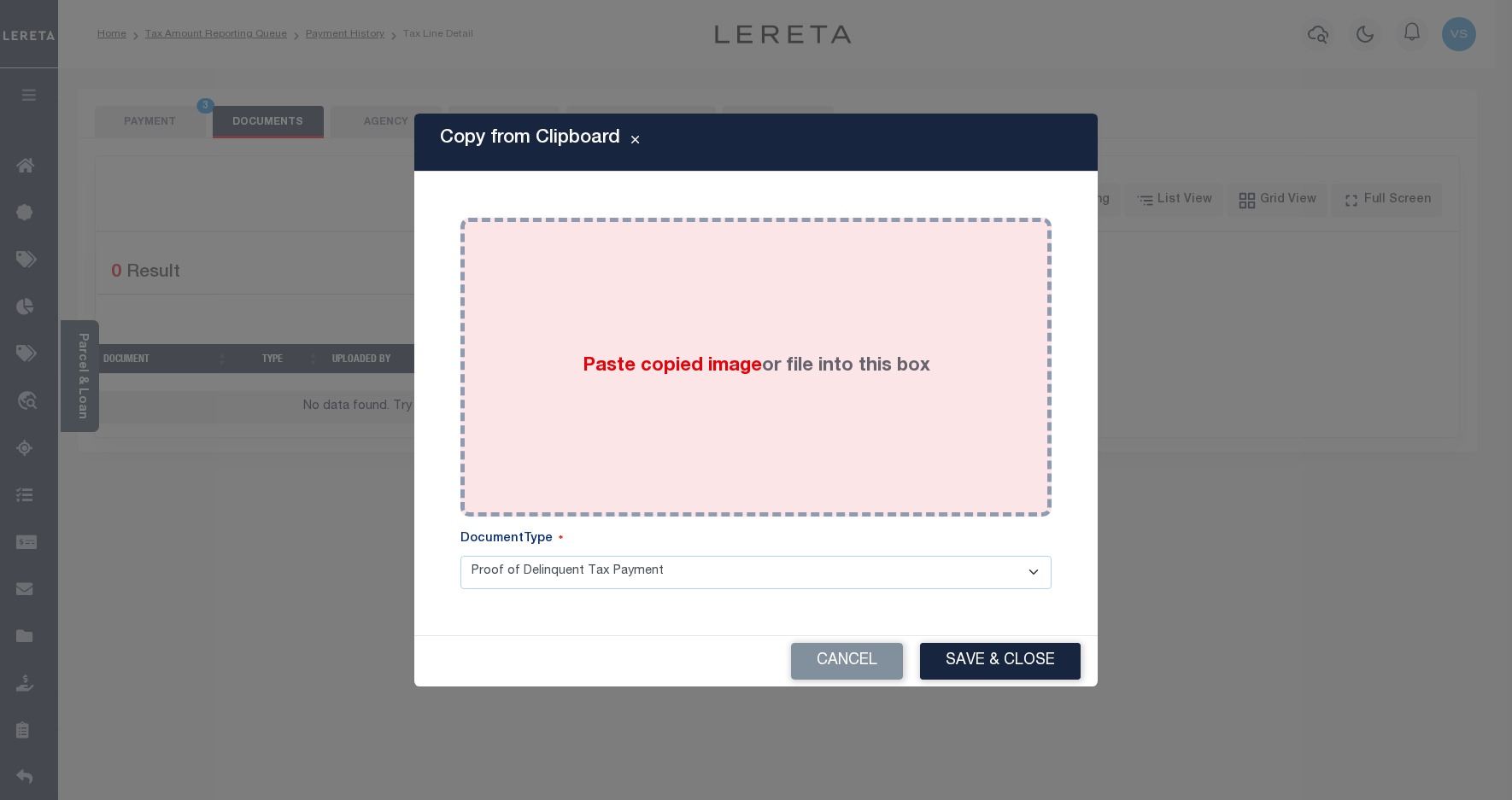
click at [882, 415] on div "Paste copied image or file into this box" at bounding box center [755, 367] width 565 height 274
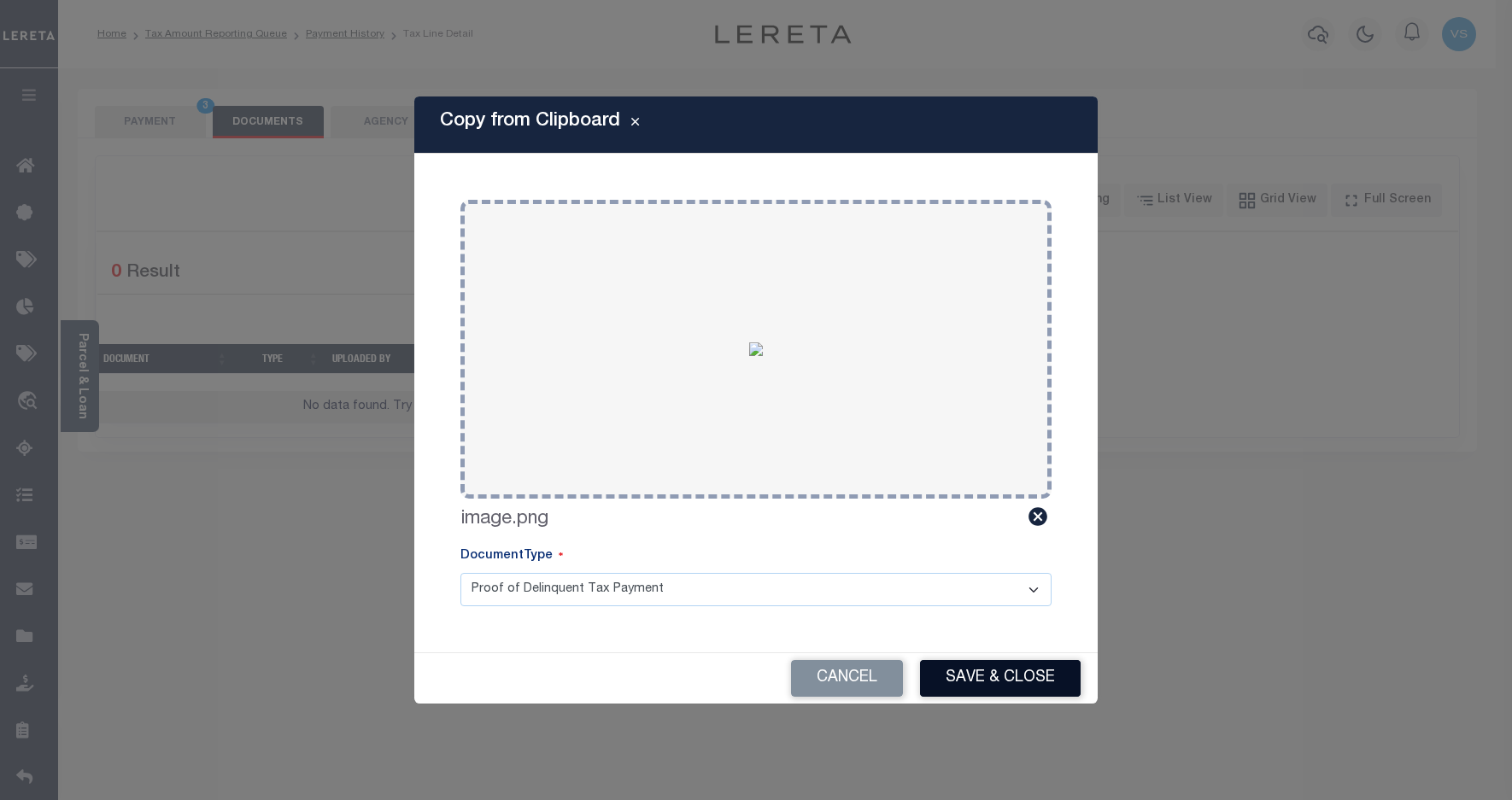
drag, startPoint x: 1014, startPoint y: 677, endPoint x: 824, endPoint y: 305, distance: 417.7
click at [1014, 676] on button "Save & Close" at bounding box center [1000, 678] width 161 height 37
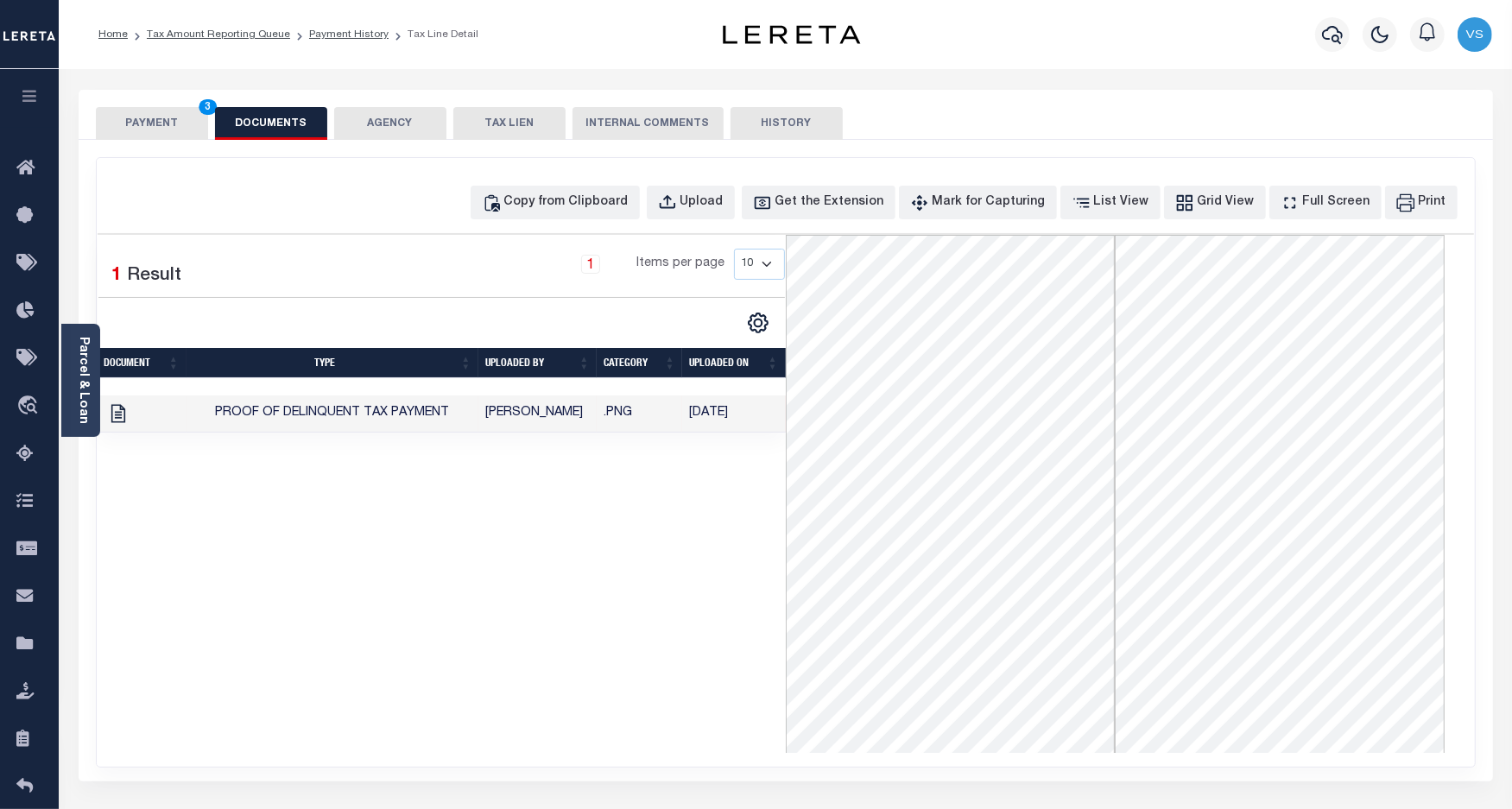
click at [157, 124] on button "PAYMENT 3" at bounding box center [152, 124] width 112 height 33
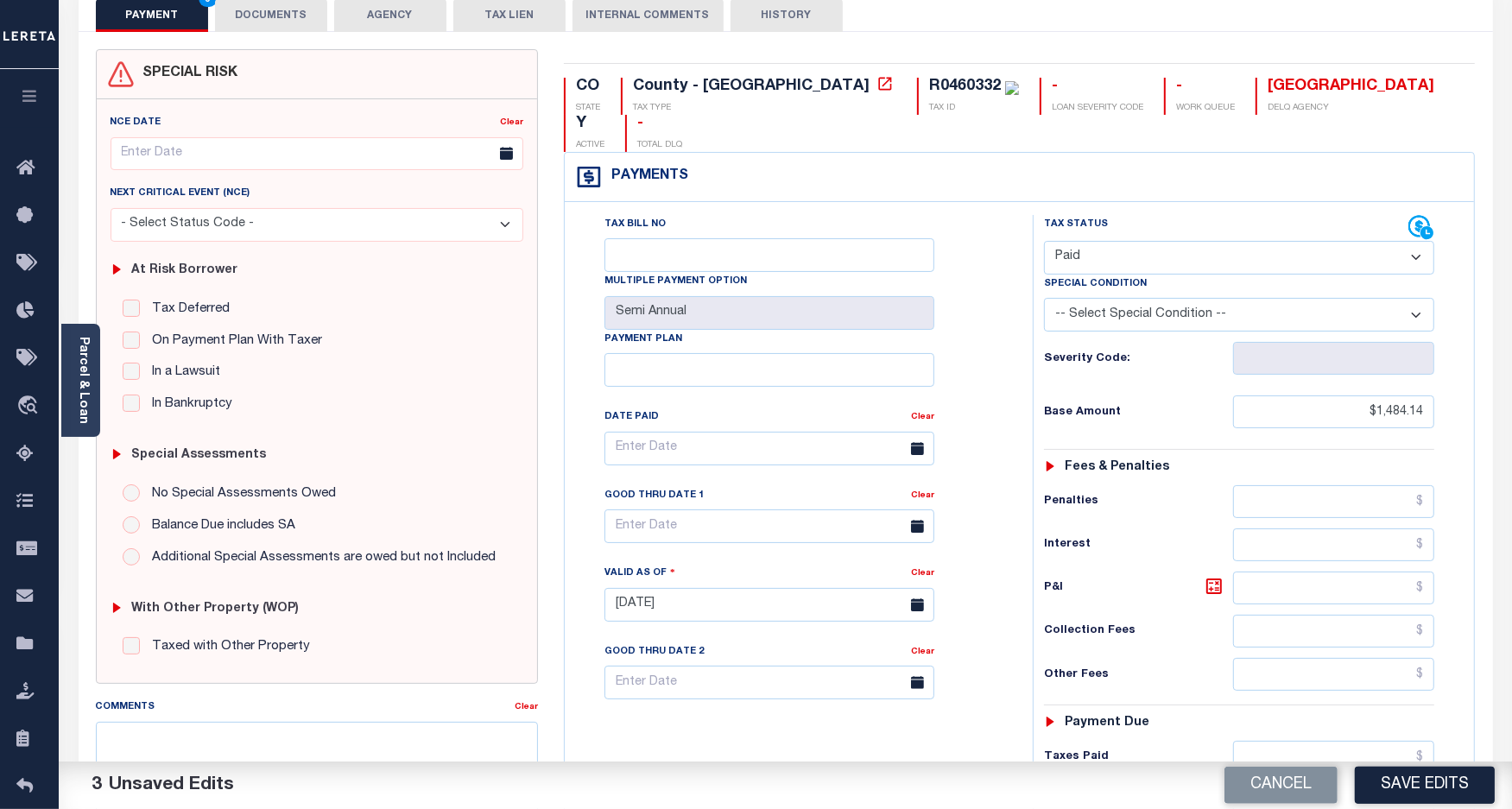
scroll to position [216, 0]
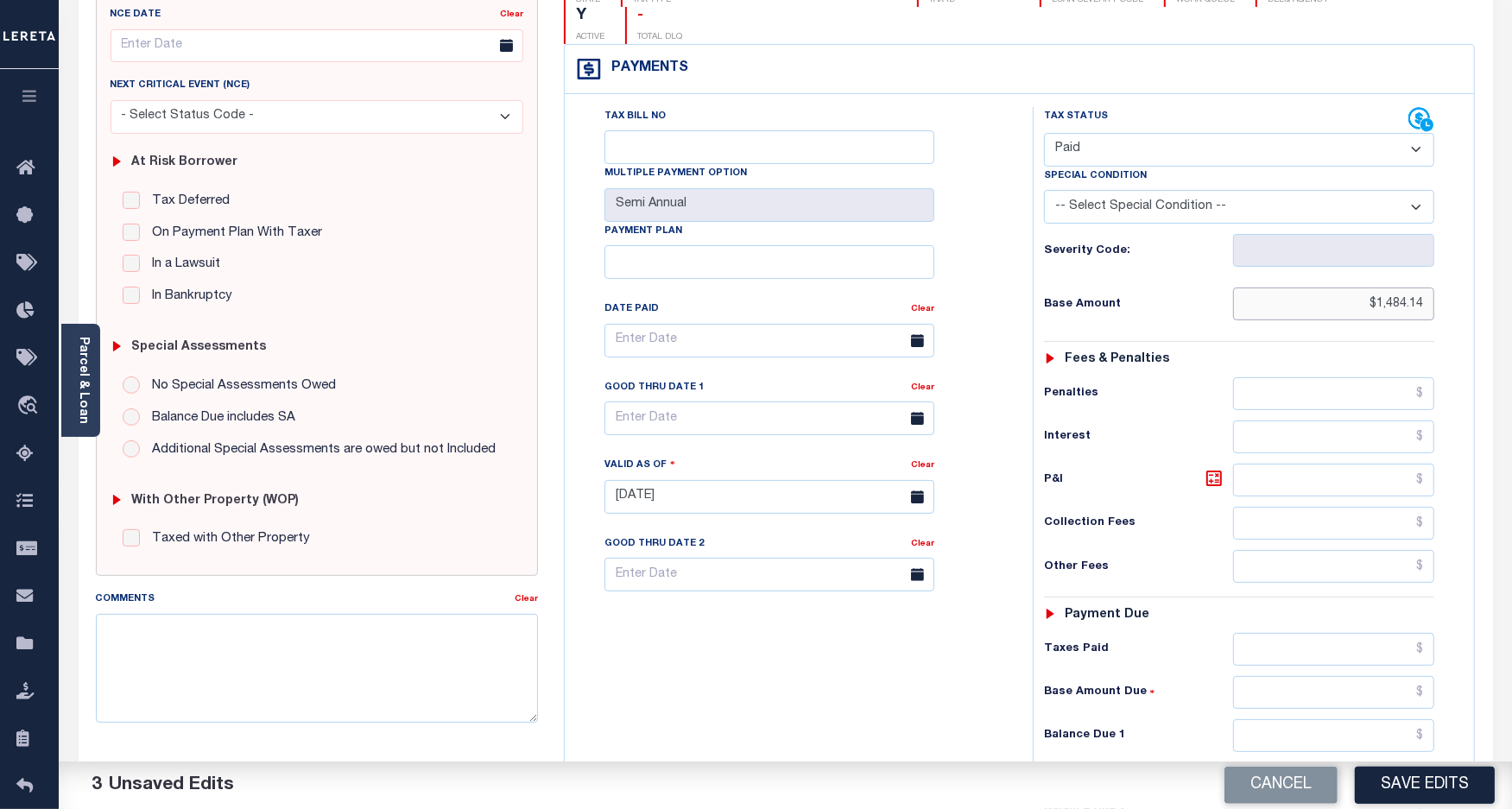
click at [1414, 287] on input "$1,484.14" at bounding box center [1334, 303] width 202 height 33
click at [1413, 287] on input "$1,484.14" at bounding box center [1334, 303] width 202 height 33
click at [1435, 771] on button "Save Edits" at bounding box center [1425, 785] width 140 height 37
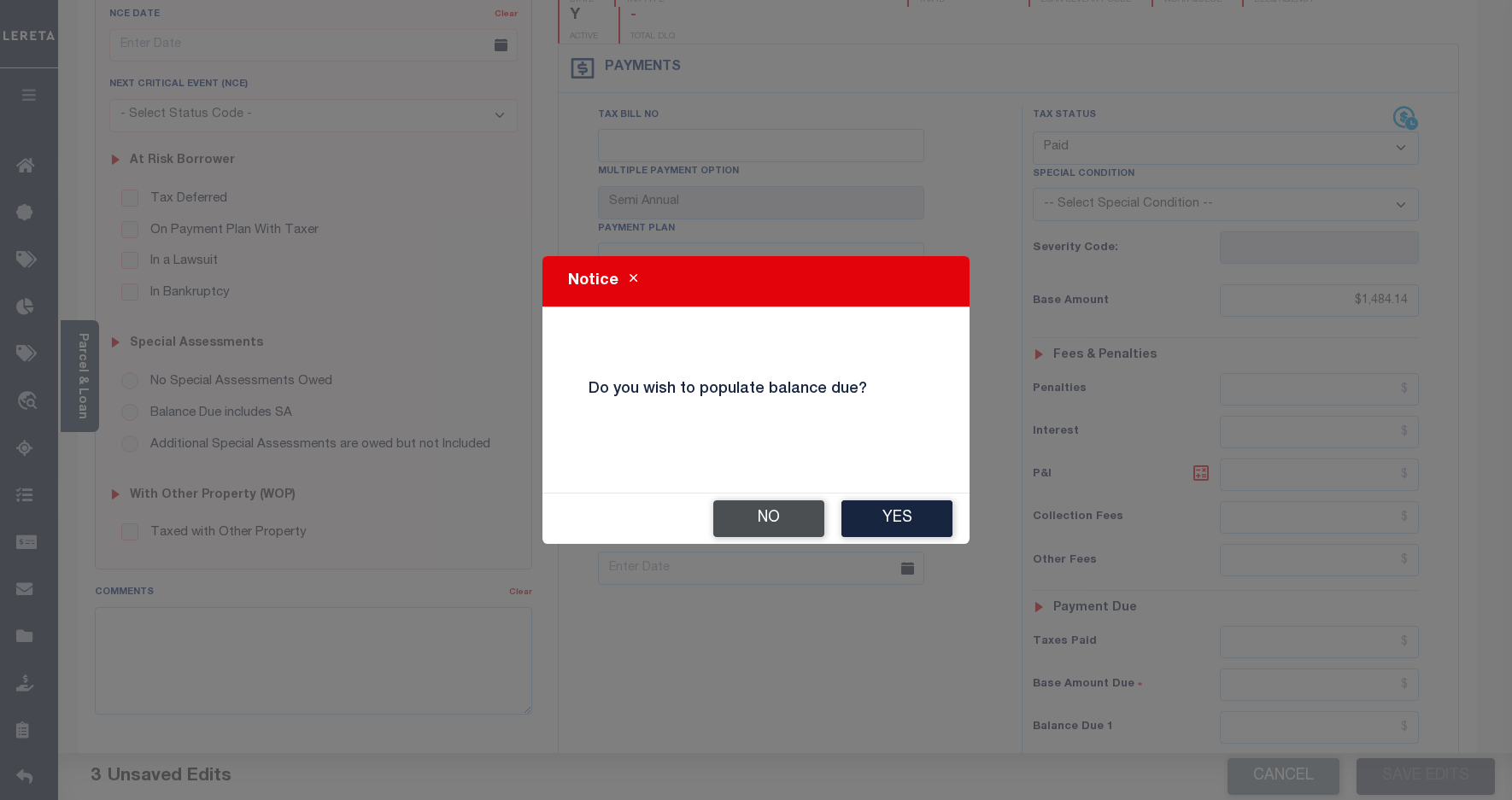
click at [787, 521] on button "No" at bounding box center [768, 518] width 111 height 37
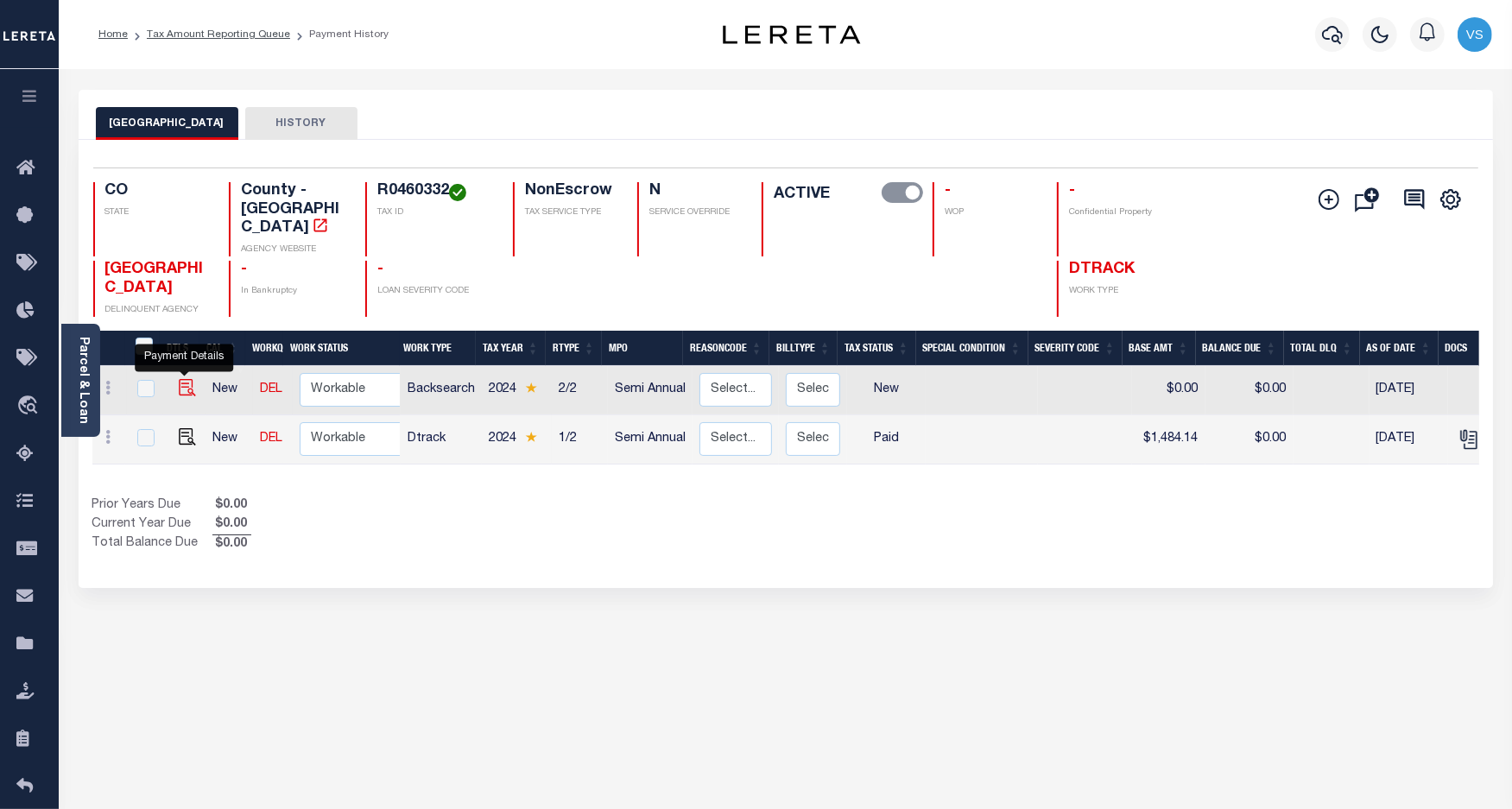
click at [183, 379] on img "" at bounding box center [187, 388] width 17 height 17
checkbox input "true"
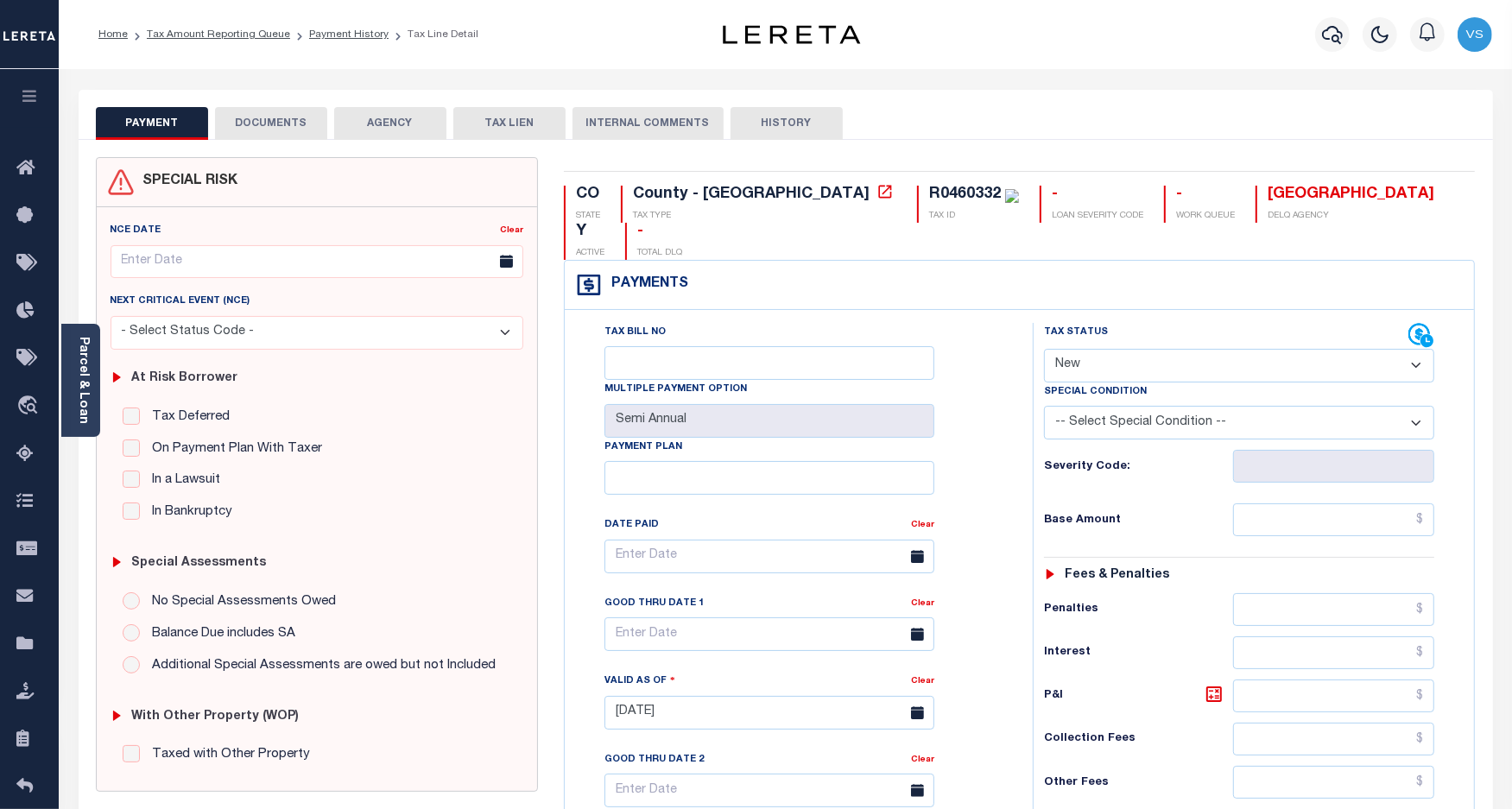
click at [1130, 349] on select "- Select Status Code - Open Due/Unpaid Paid Incomplete No Tax Due Internal Refu…" at bounding box center [1239, 365] width 391 height 33
select select "PYD"
click at [1044, 349] on select "- Select Status Code - Open Due/Unpaid Paid Incomplete No Tax Due Internal Refu…" at bounding box center [1239, 365] width 391 height 33
type input "[DATE]"
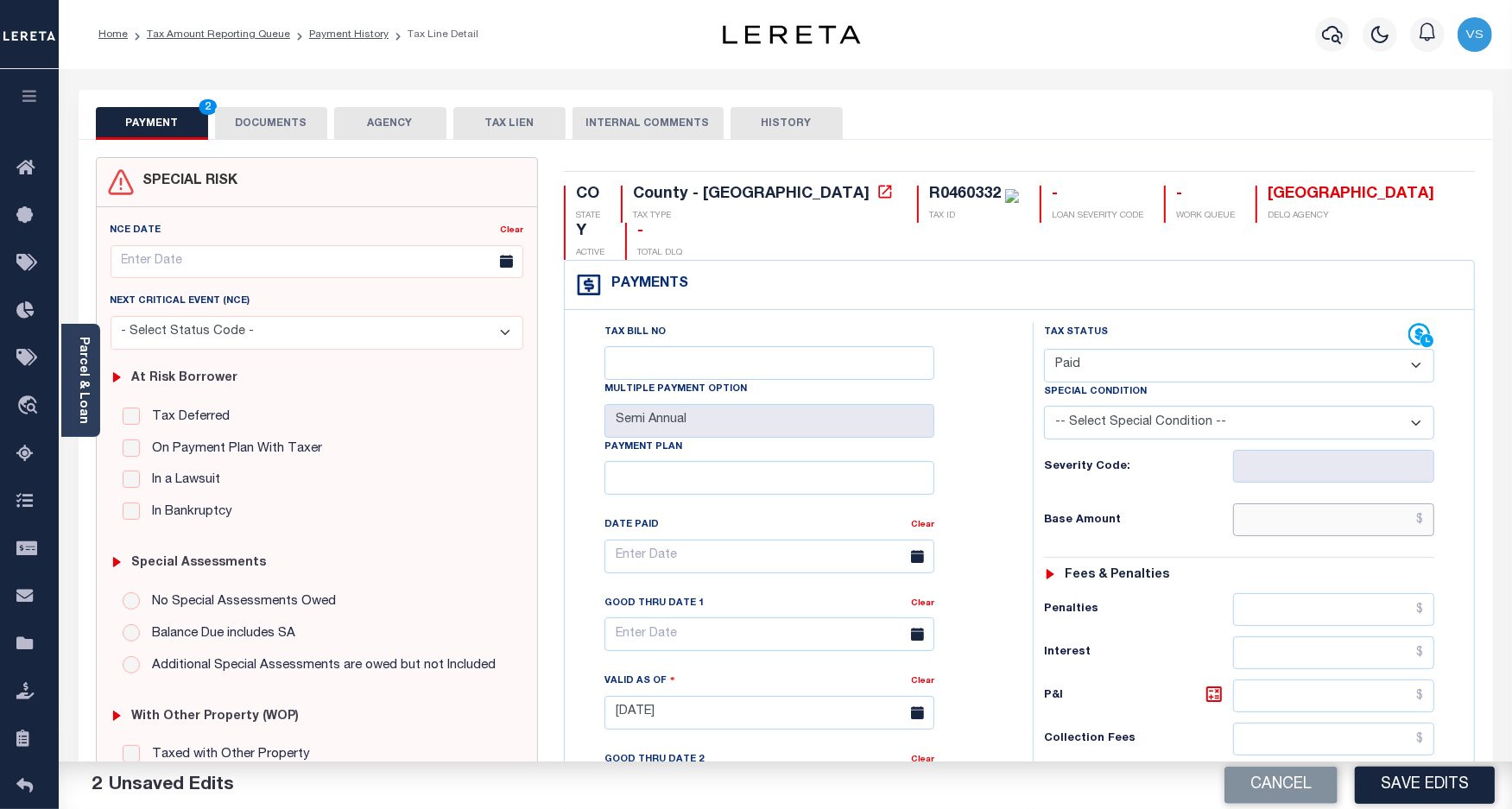
click at [1327, 504] on input "text" at bounding box center [1334, 520] width 202 height 33
paste input "1,484.14"
type input "$1,484.14"
click at [279, 124] on button "DOCUMENTS" at bounding box center [271, 124] width 112 height 33
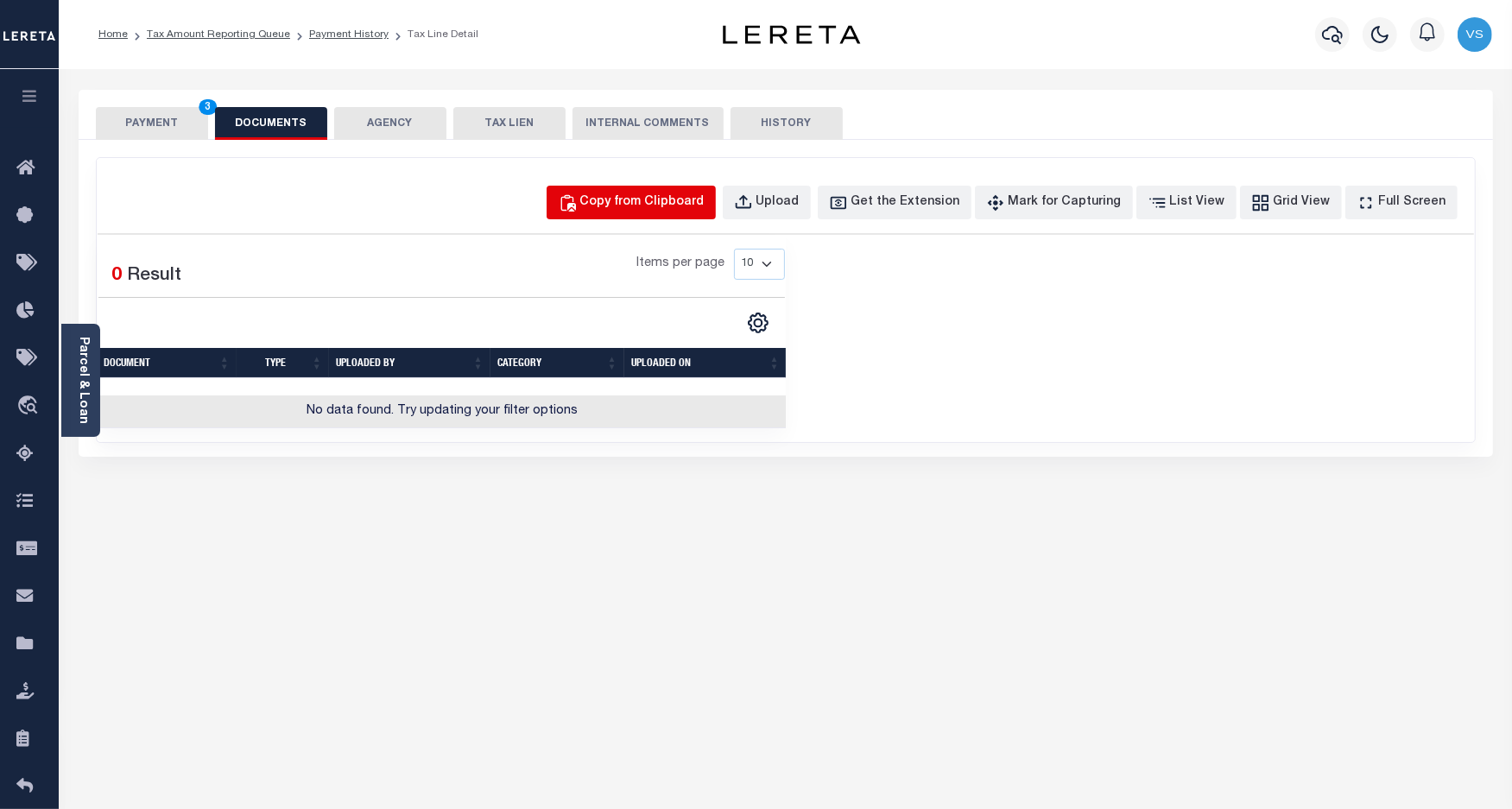
click at [656, 199] on div "Copy from Clipboard" at bounding box center [642, 202] width 125 height 19
select select "POP"
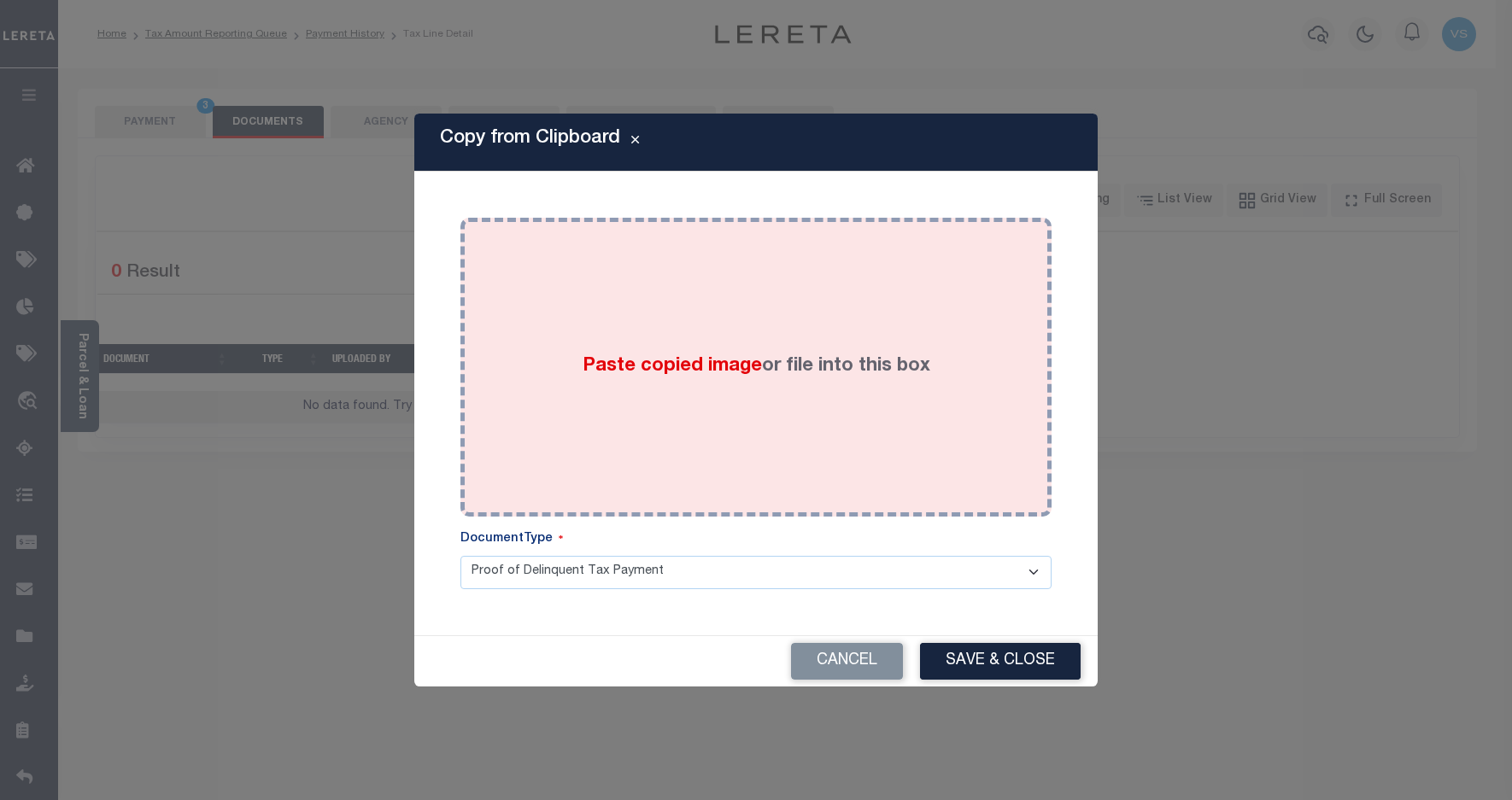
click at [784, 303] on div "Paste copied image or file into this box" at bounding box center [755, 367] width 565 height 274
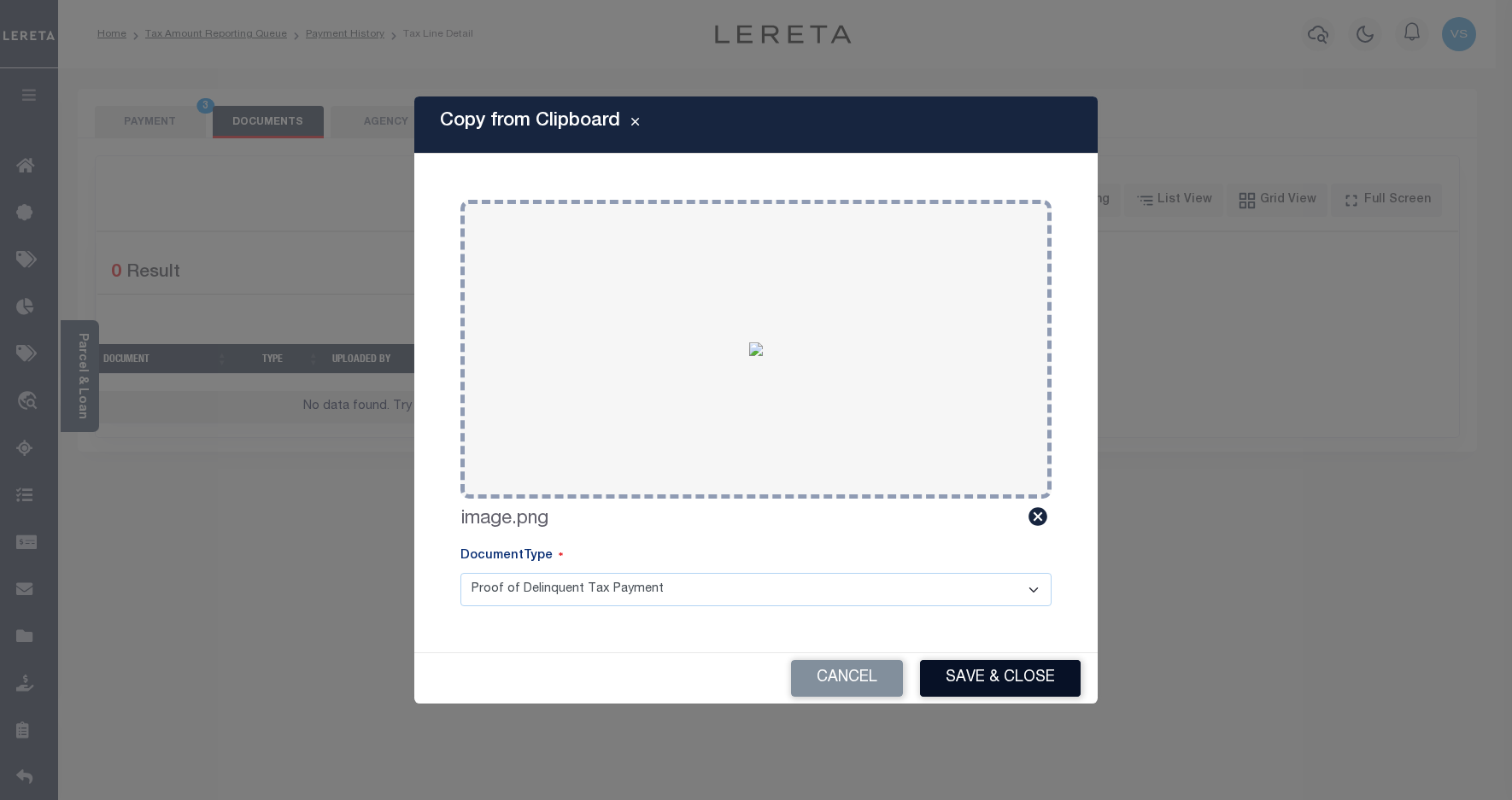
click at [1008, 667] on button "Save & Close" at bounding box center [1000, 678] width 161 height 37
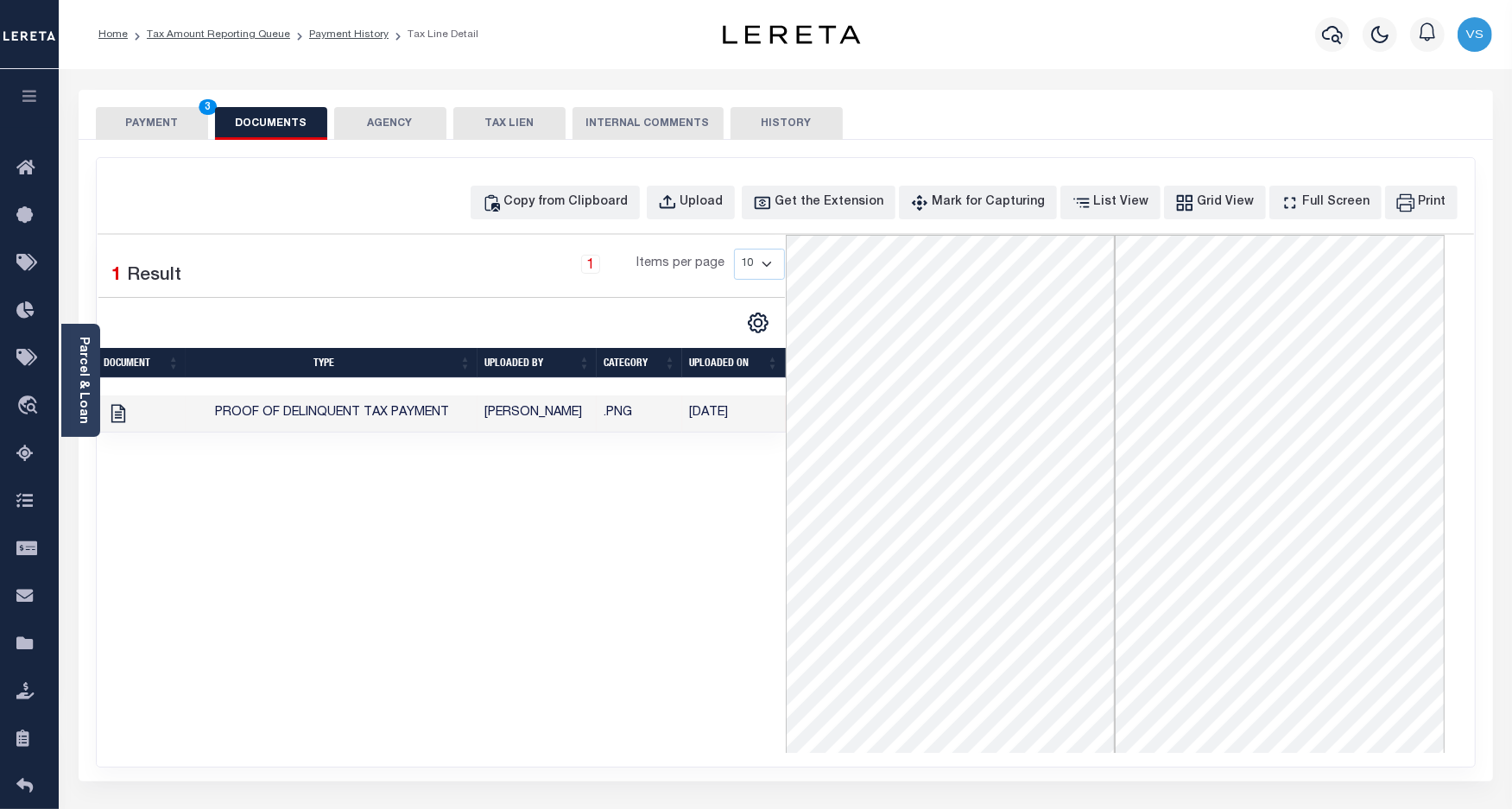
click at [165, 119] on button "PAYMENT 3" at bounding box center [152, 124] width 112 height 33
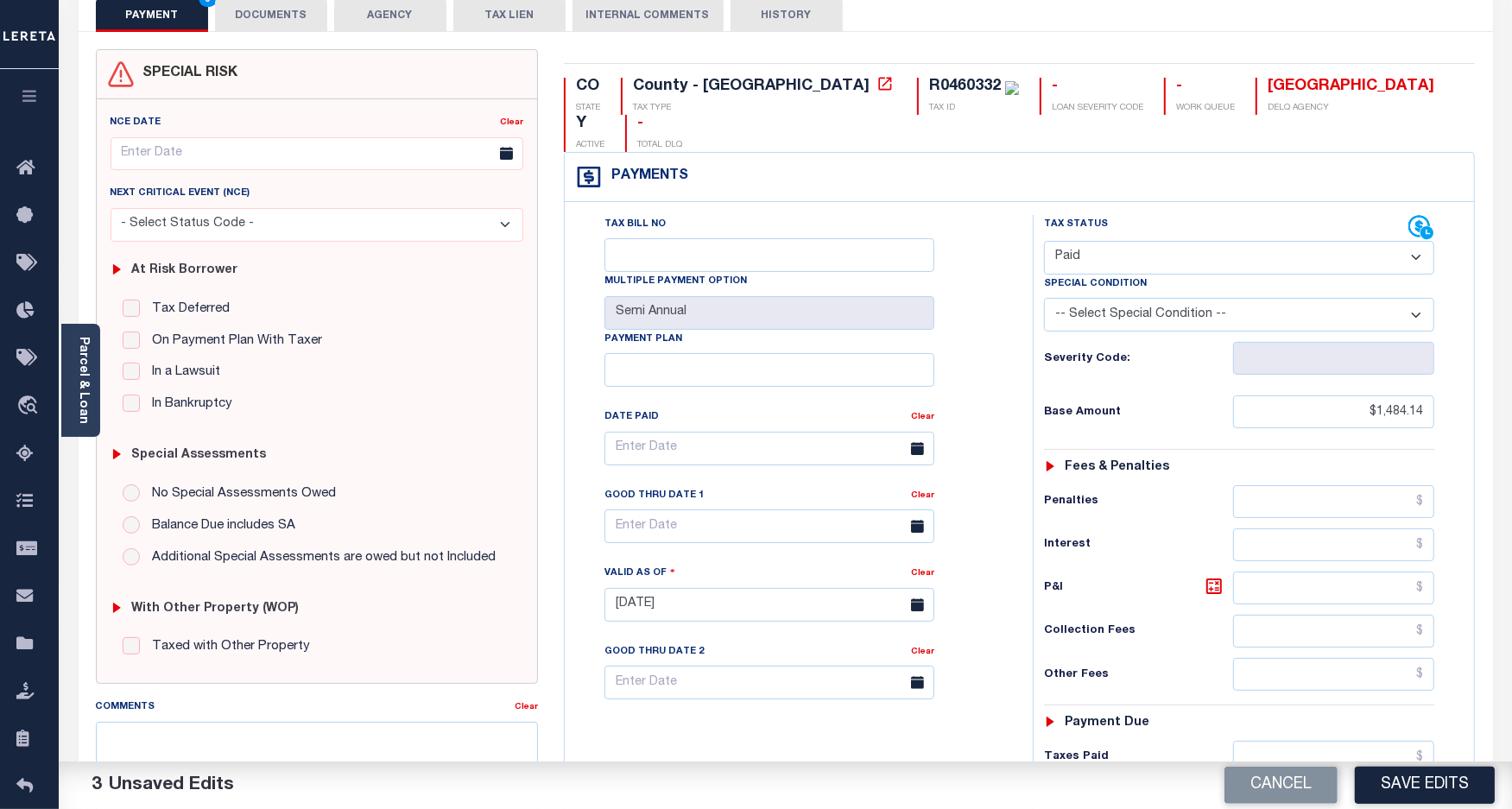
scroll to position [324, 0]
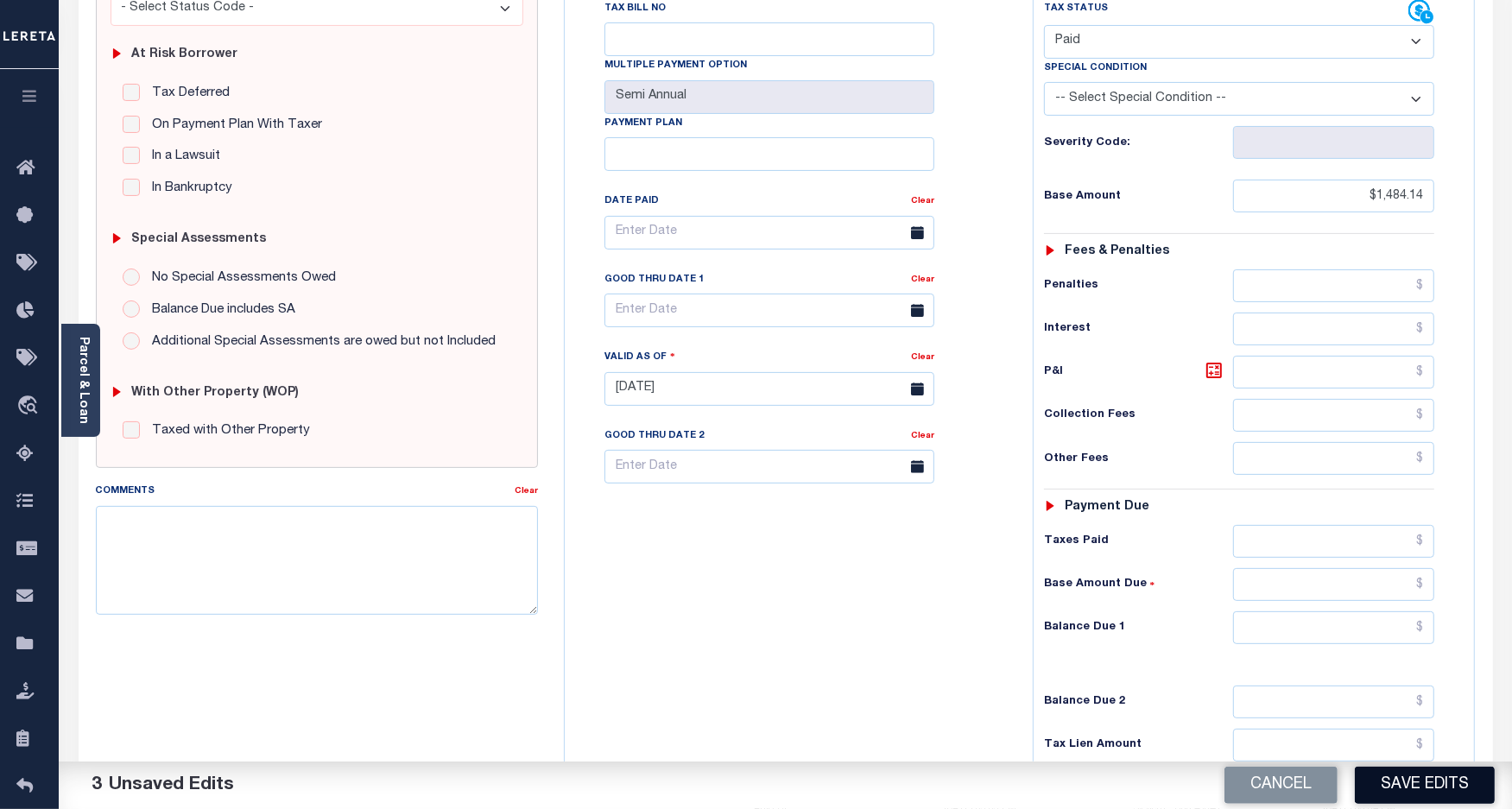
click at [1382, 779] on button "Save Edits" at bounding box center [1425, 785] width 140 height 37
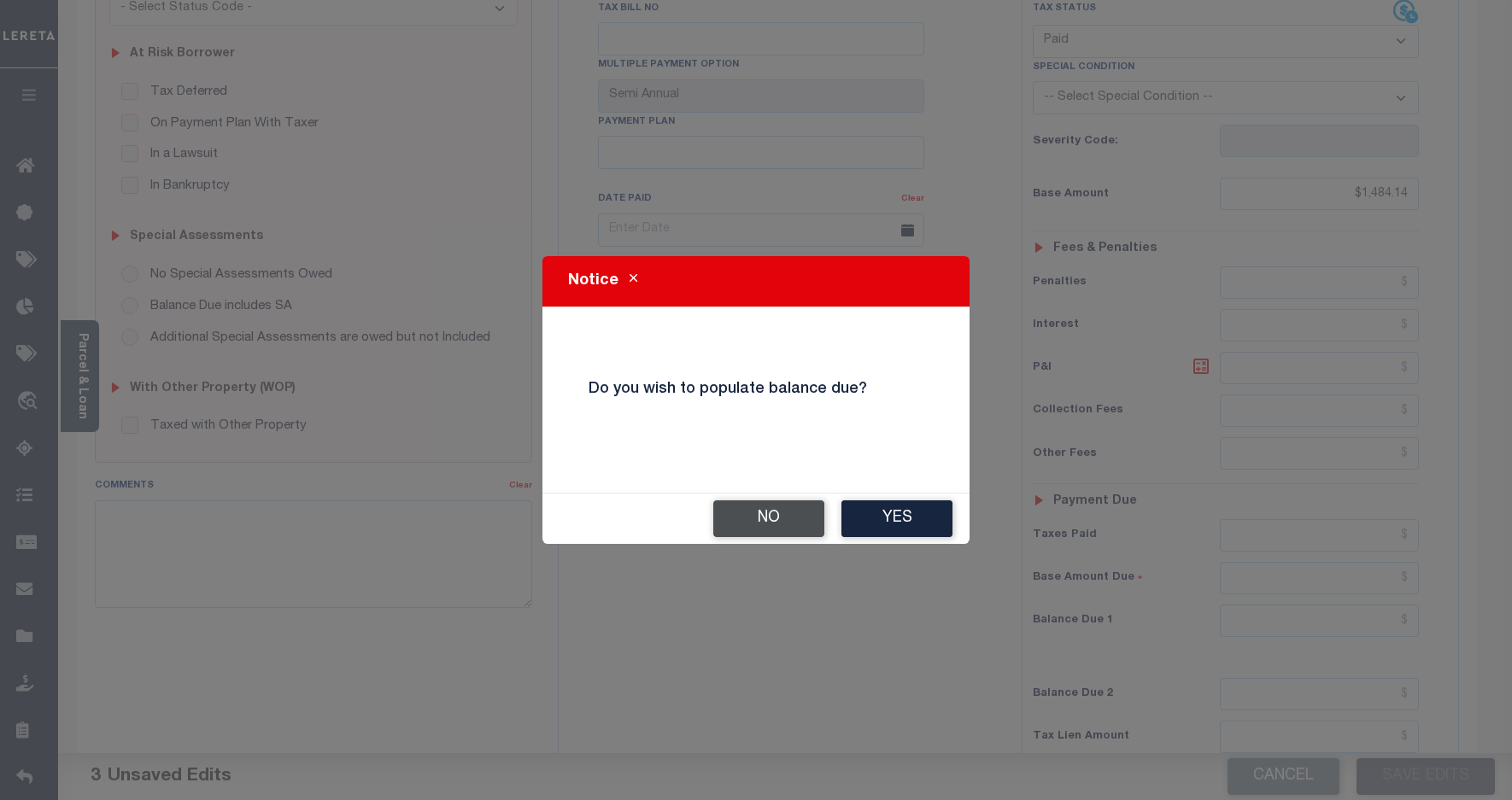
click at [751, 529] on button "No" at bounding box center [768, 518] width 111 height 37
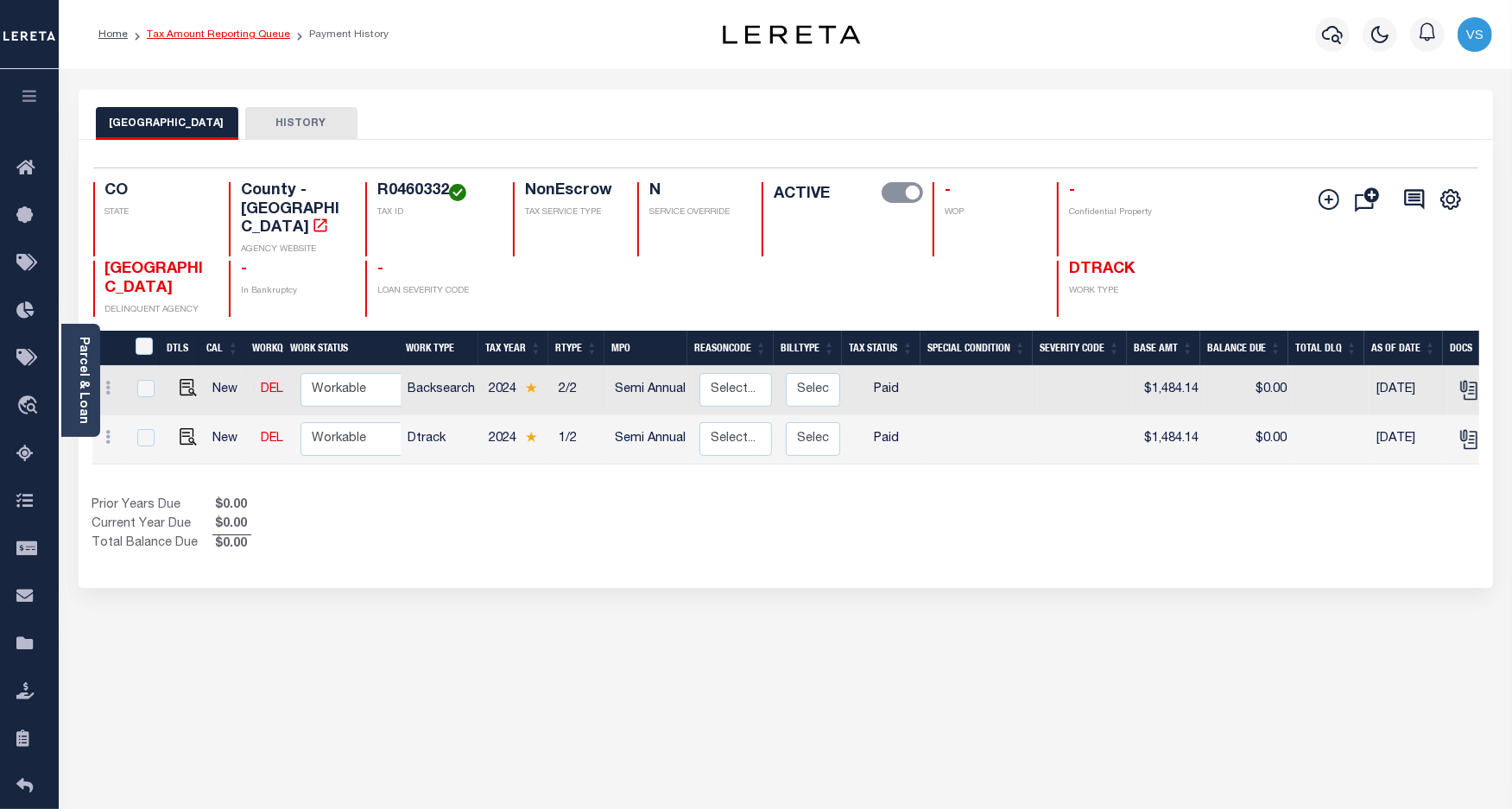
click at [185, 30] on link "Tax Amount Reporting Queue" at bounding box center [218, 34] width 144 height 10
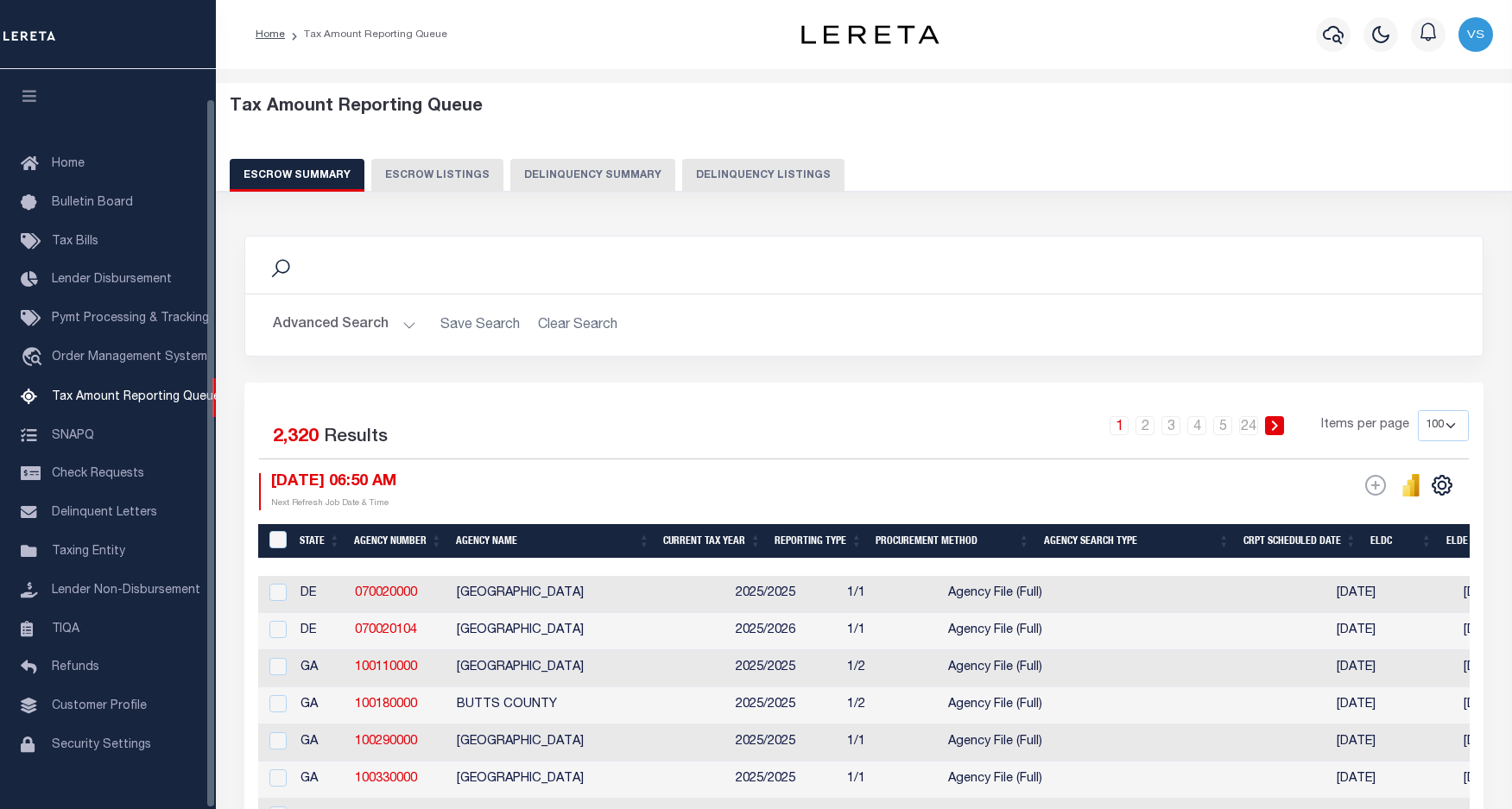
select select "100"
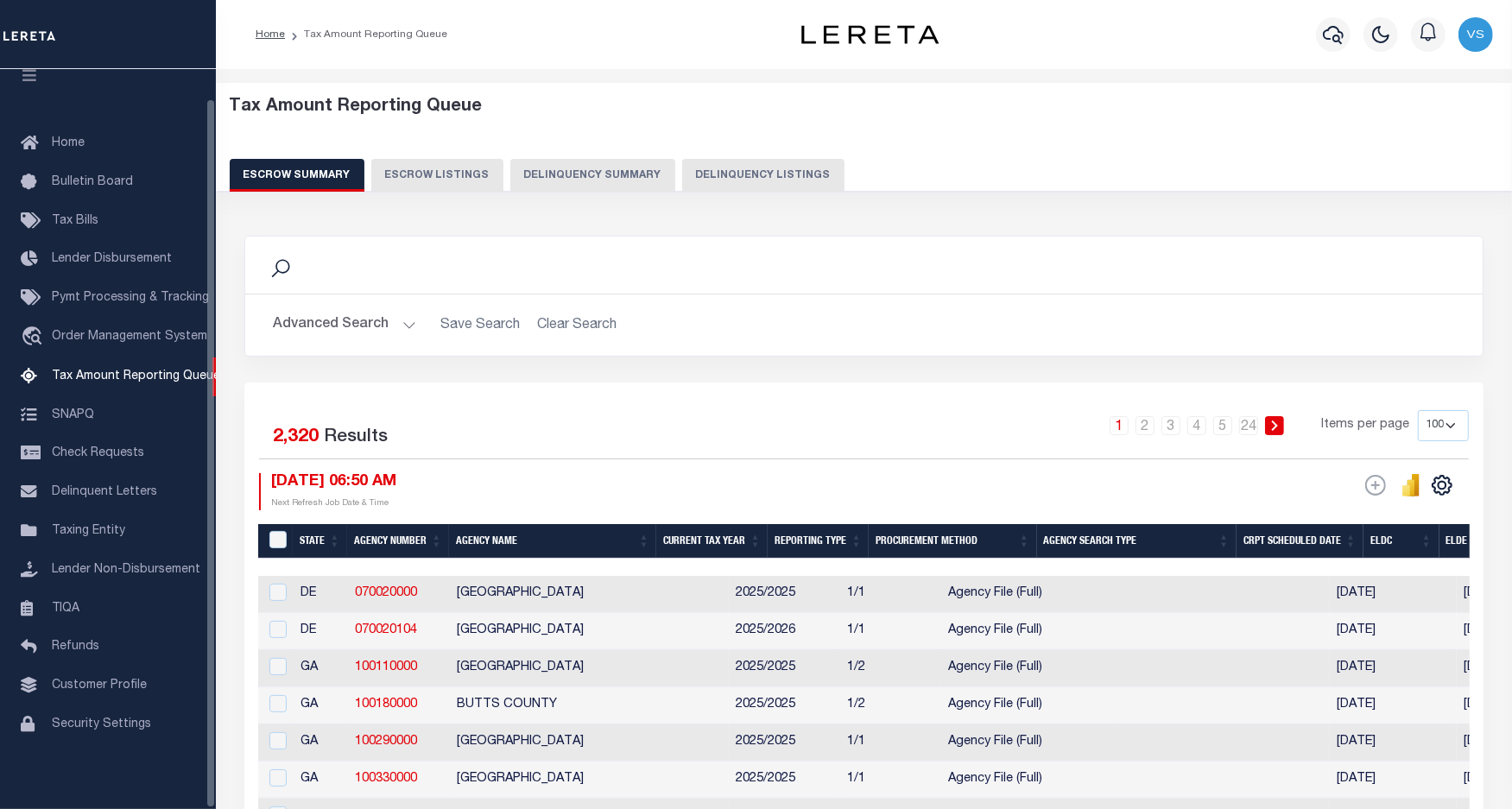
click at [767, 173] on button "Delinquency Listings" at bounding box center [764, 175] width 163 height 33
select select "100"
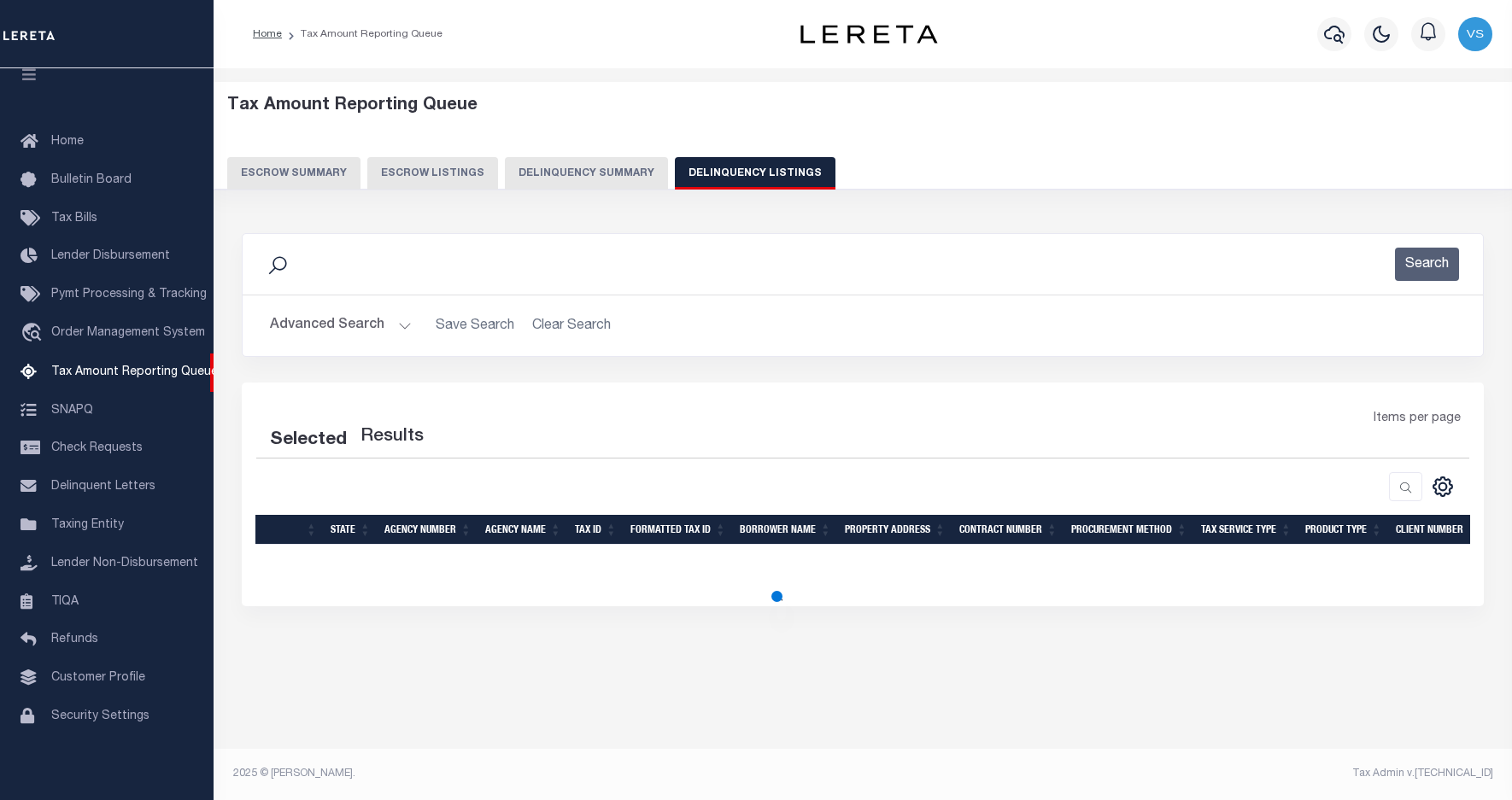
select select "100"
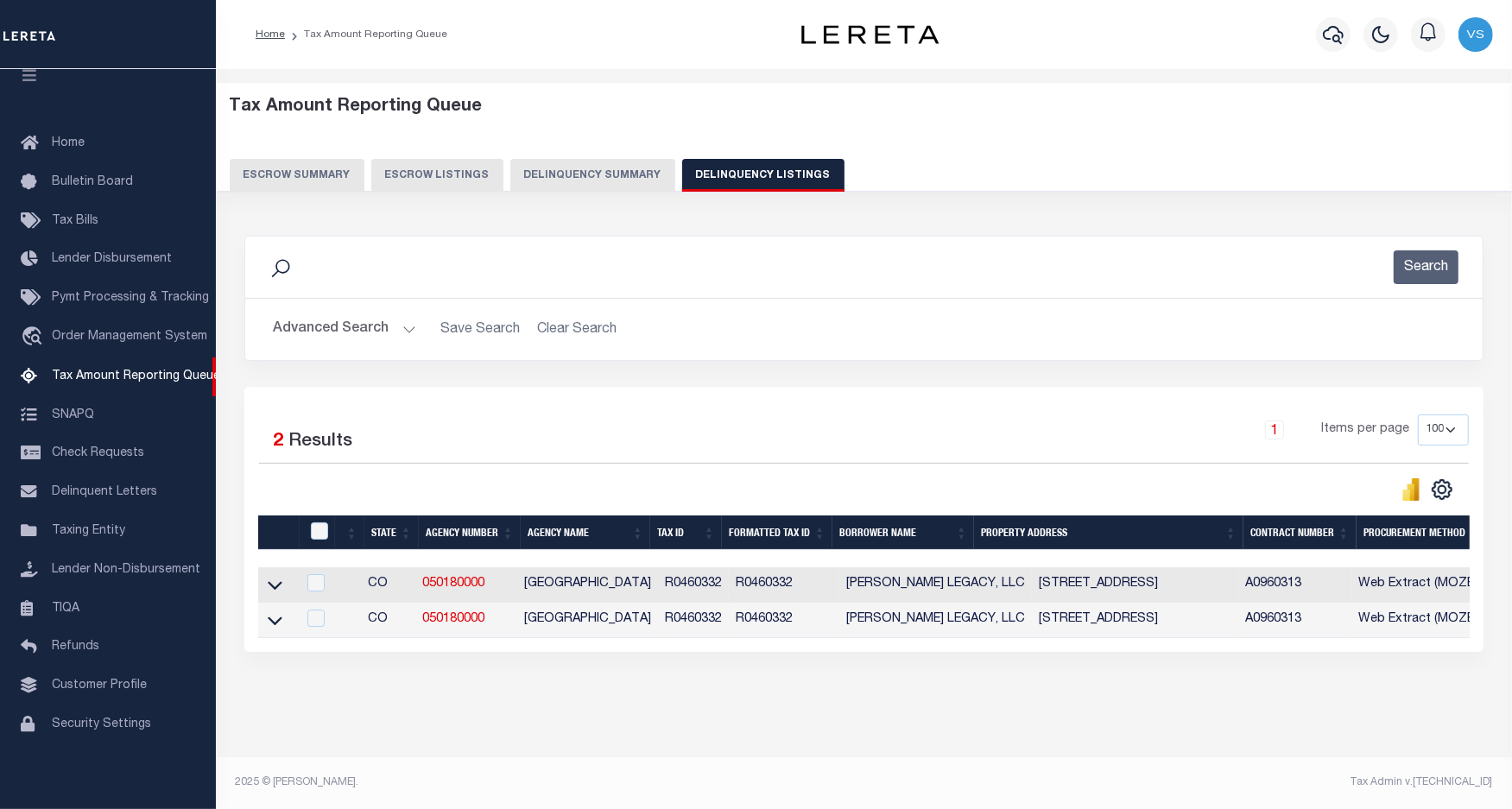
scroll to position [14, 0]
click at [314, 574] on input "checkbox" at bounding box center [316, 583] width 17 height 17
checkbox input "true"
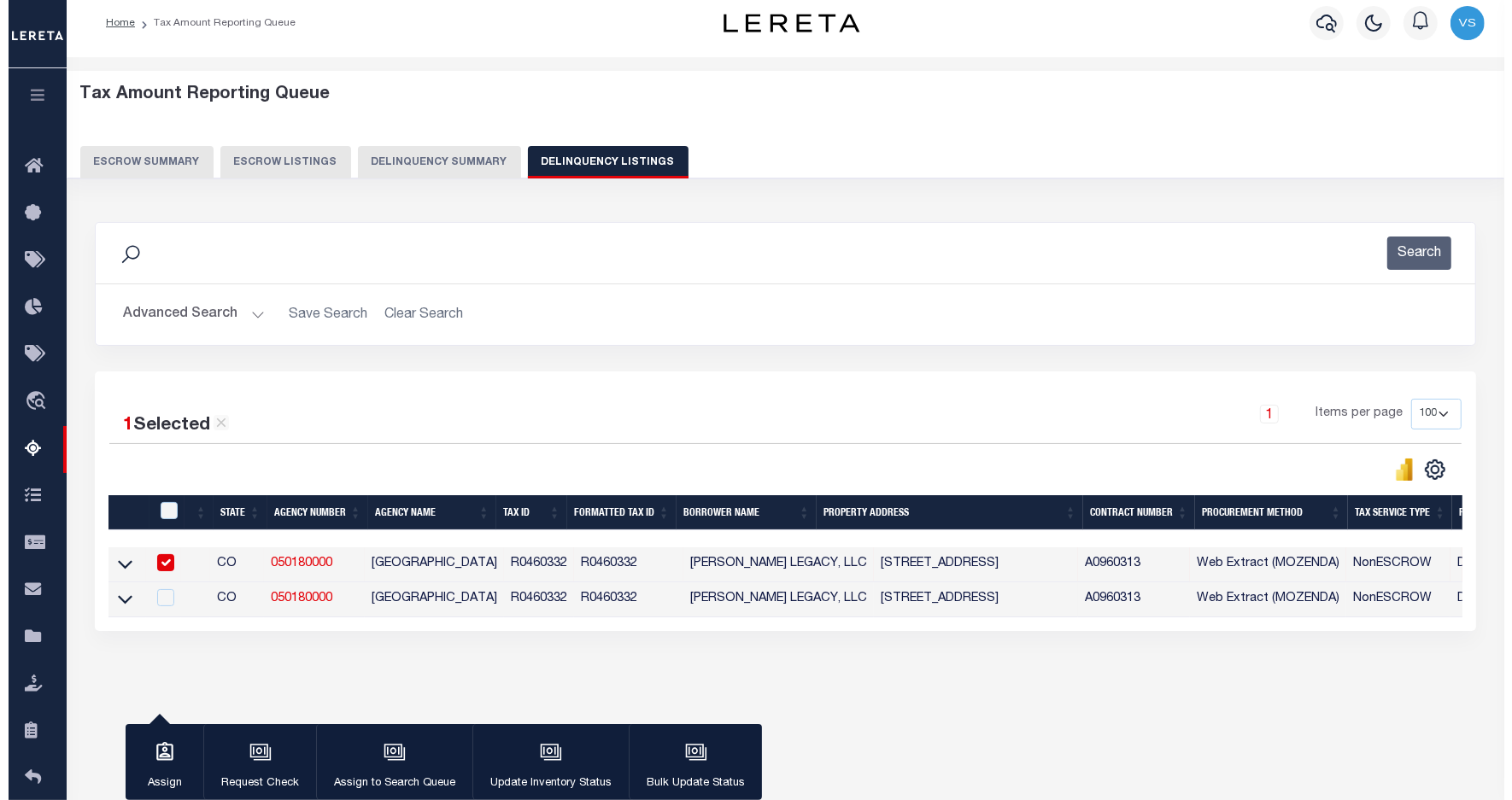
scroll to position [104, 0]
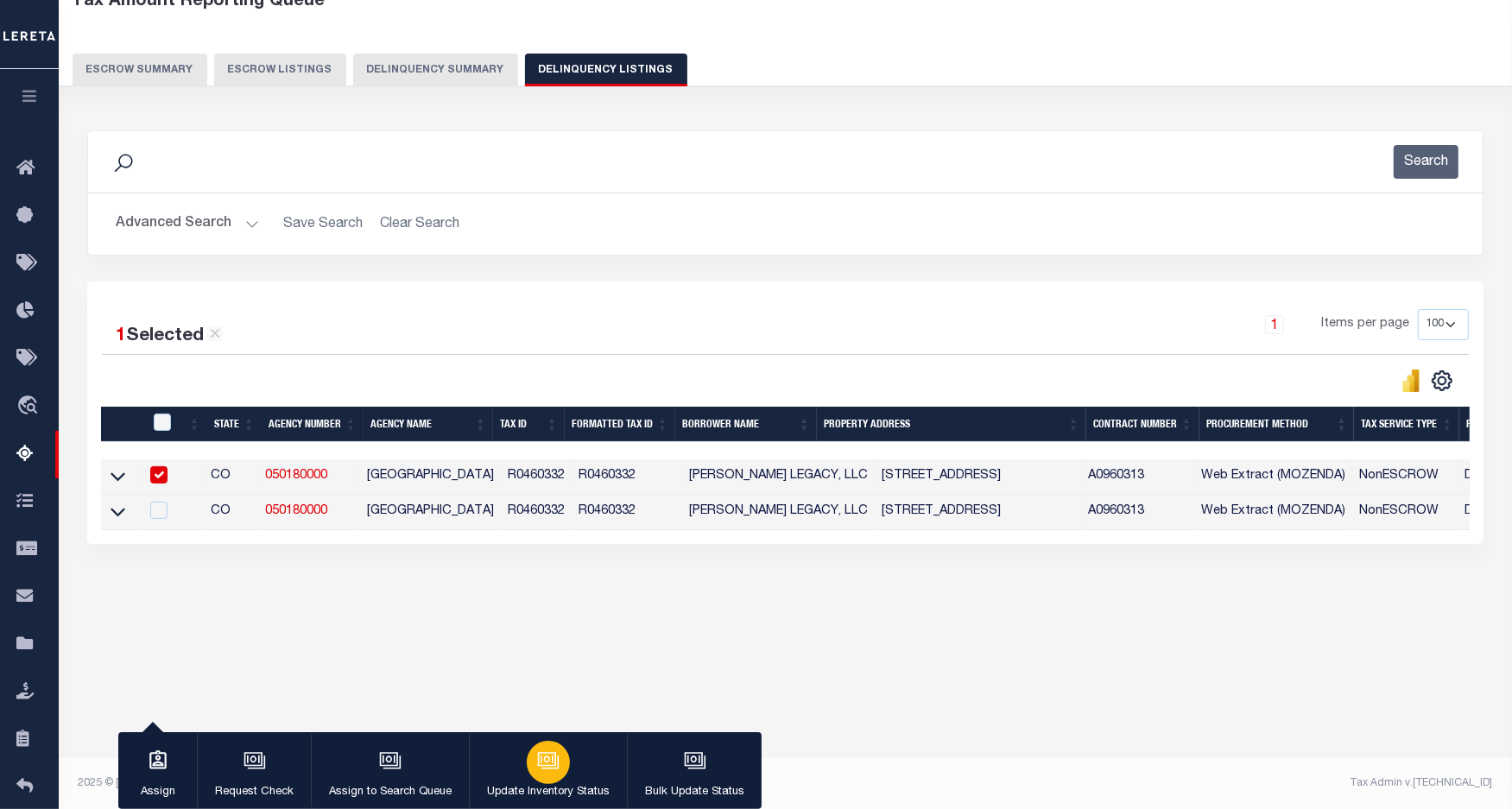
click at [538, 764] on icon "button" at bounding box center [547, 759] width 18 height 14
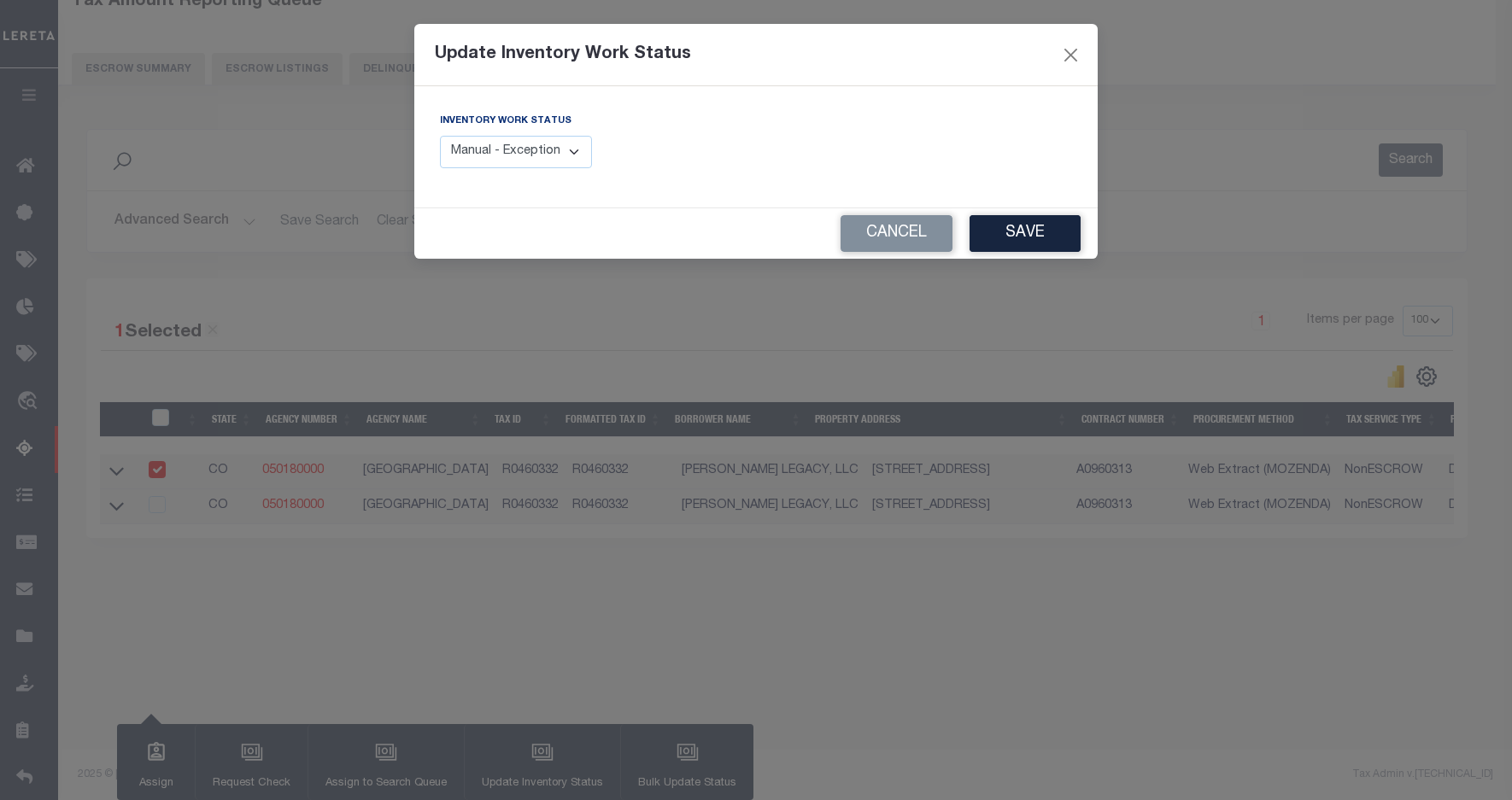
click at [485, 151] on select "Manual - Exception Pended - Awaiting Search Late Add Exception Completed" at bounding box center [516, 151] width 152 height 33
select select "4"
click at [440, 135] on select "Manual - Exception Pended - Awaiting Search Late Add Exception Completed" at bounding box center [516, 151] width 152 height 33
click at [1012, 237] on button "Save" at bounding box center [1025, 233] width 111 height 37
